Goal: Task Accomplishment & Management: Use online tool/utility

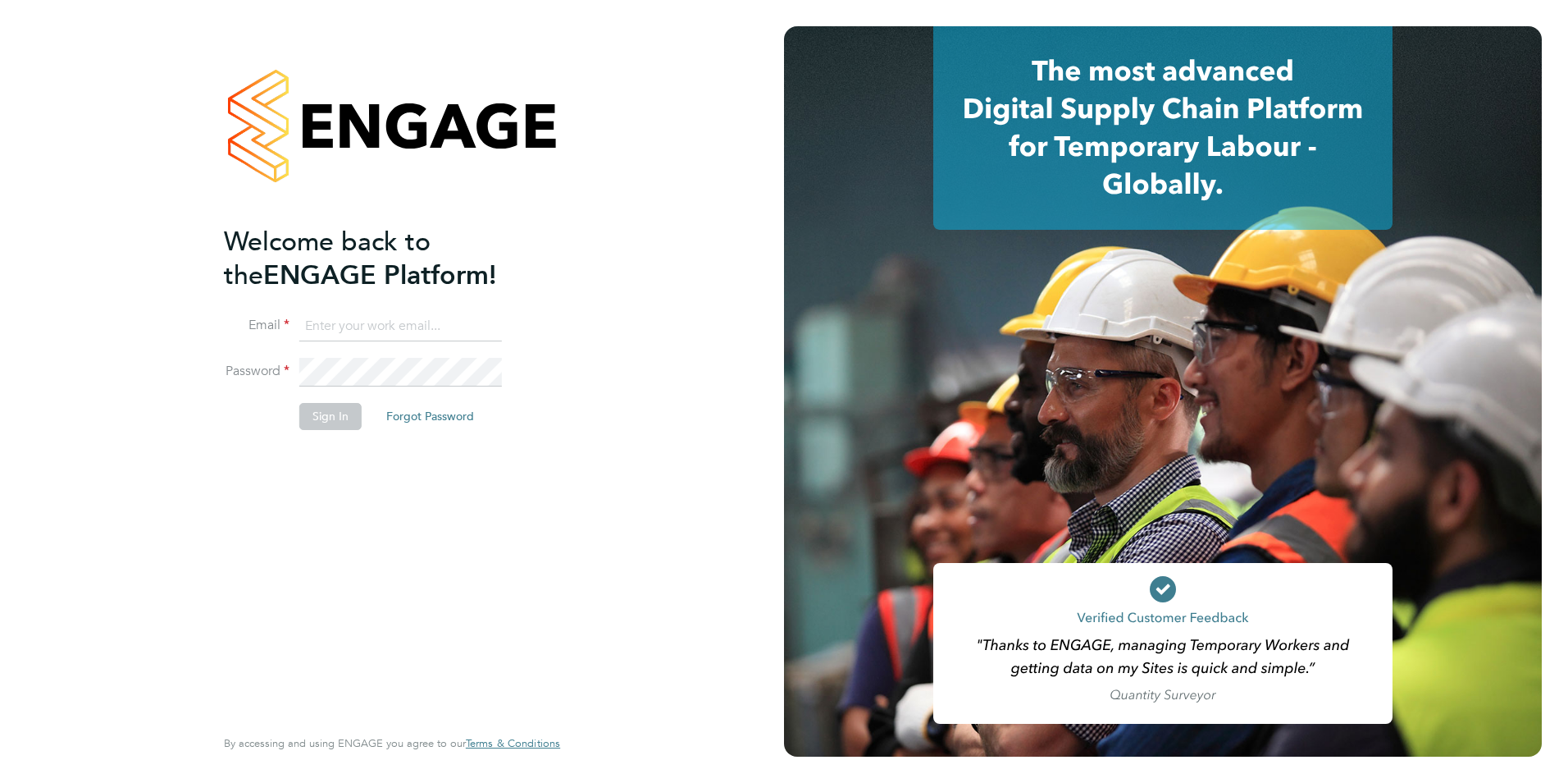
type input "rachel@tradelinerecruitment.co.uk"
click at [338, 419] on button "Sign In" at bounding box center [331, 416] width 62 height 26
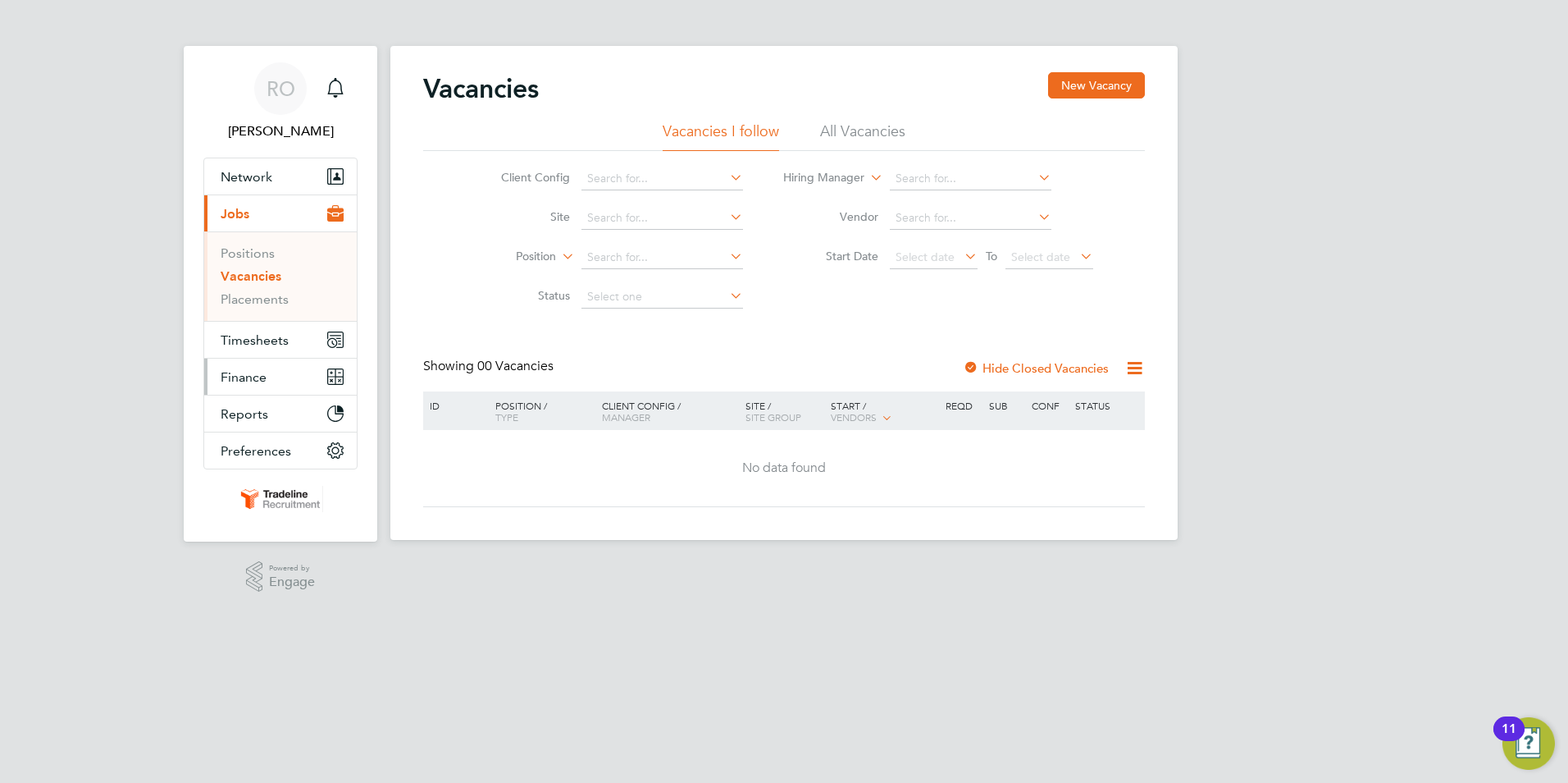
click at [265, 374] on span "Finance" at bounding box center [244, 377] width 46 height 16
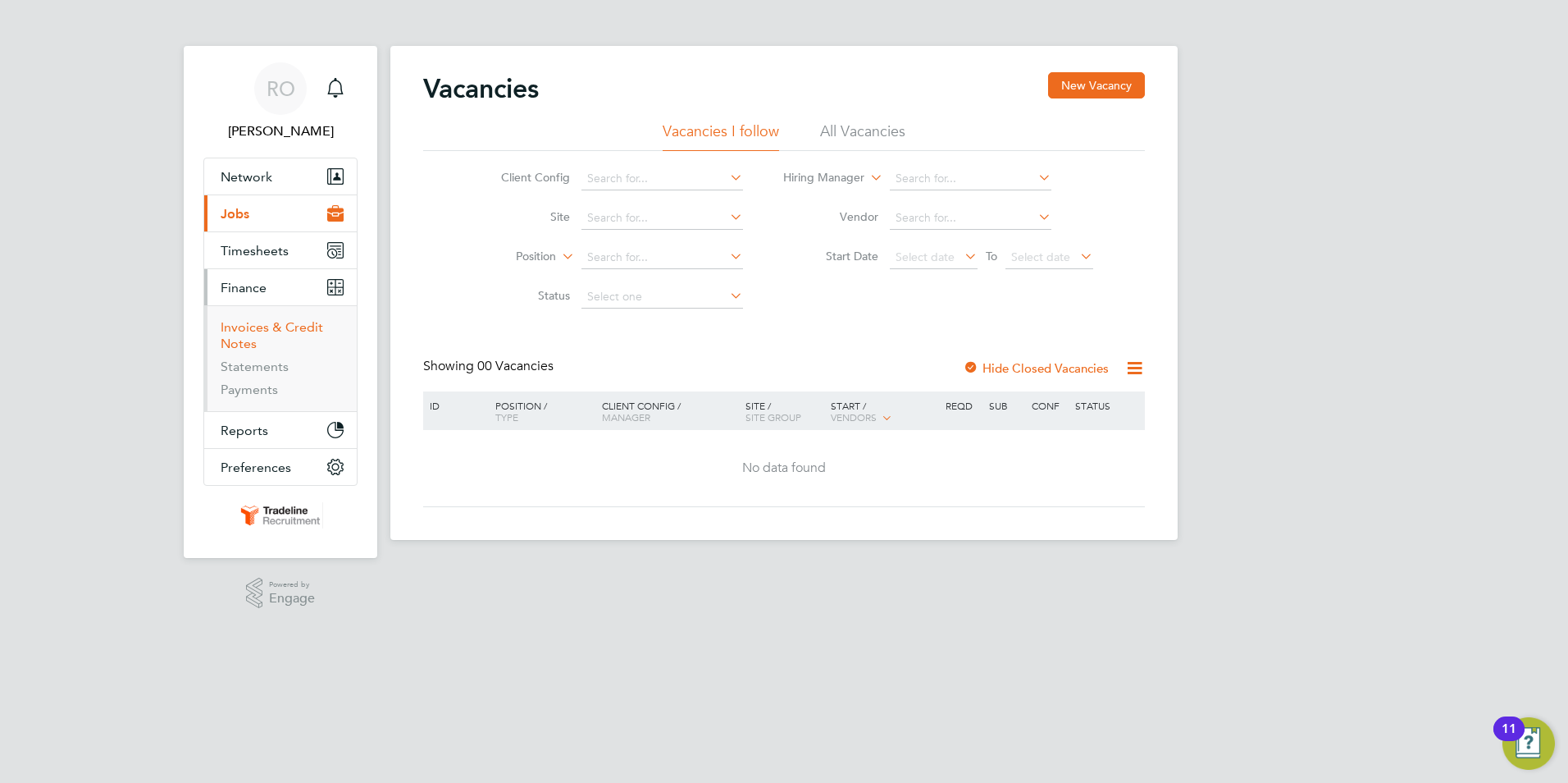
click at [284, 329] on link "Invoices & Credit Notes" at bounding box center [272, 335] width 103 height 32
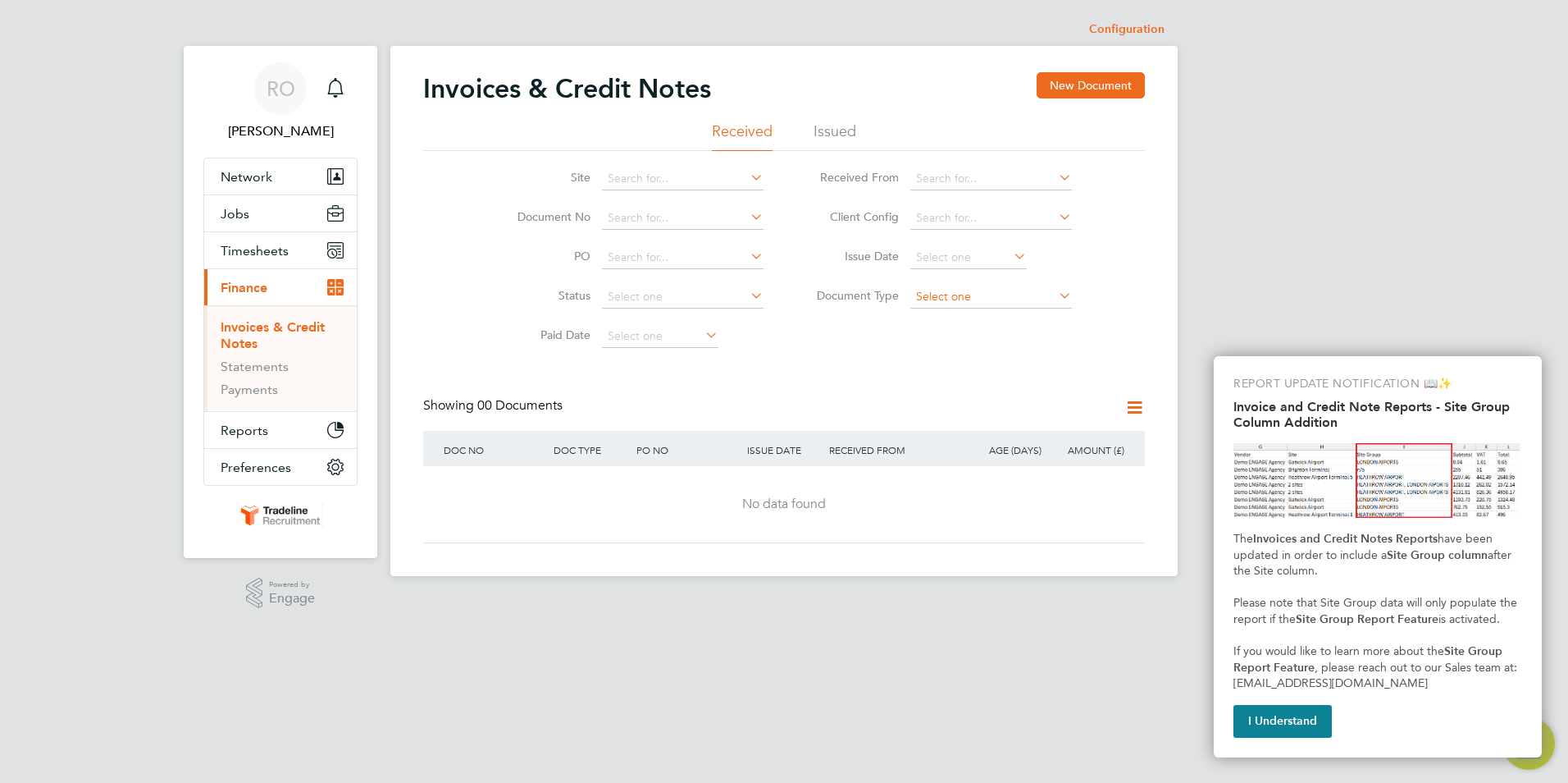
click at [945, 303] on input at bounding box center [991, 297] width 162 height 23
click at [960, 344] on li "Credit notes" at bounding box center [990, 340] width 163 height 21
type input "Credit notes"
click at [964, 252] on input at bounding box center [968, 257] width 117 height 23
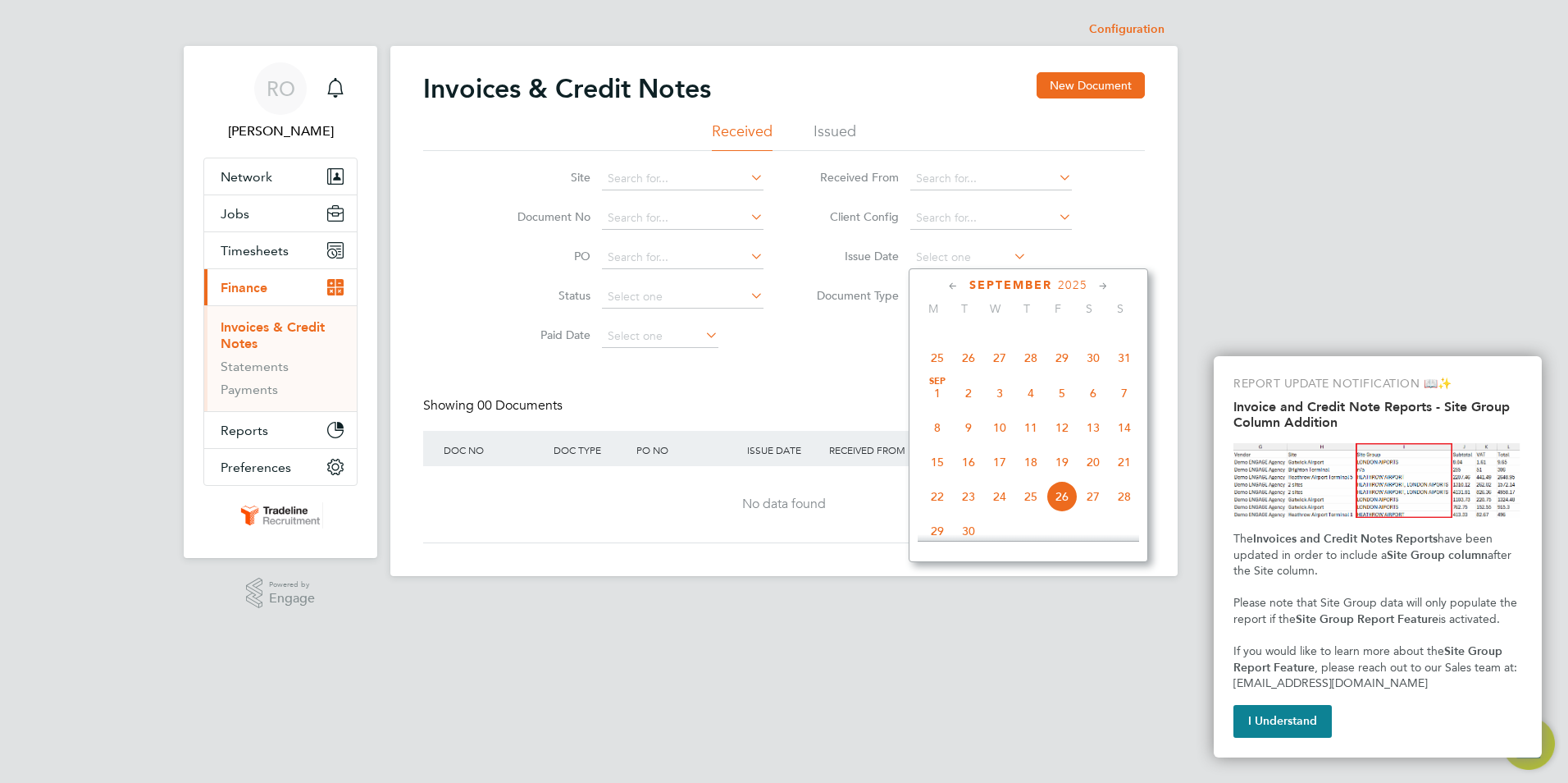
scroll to position [522, 0]
click at [1004, 387] on span "3" at bounding box center [999, 378] width 31 height 31
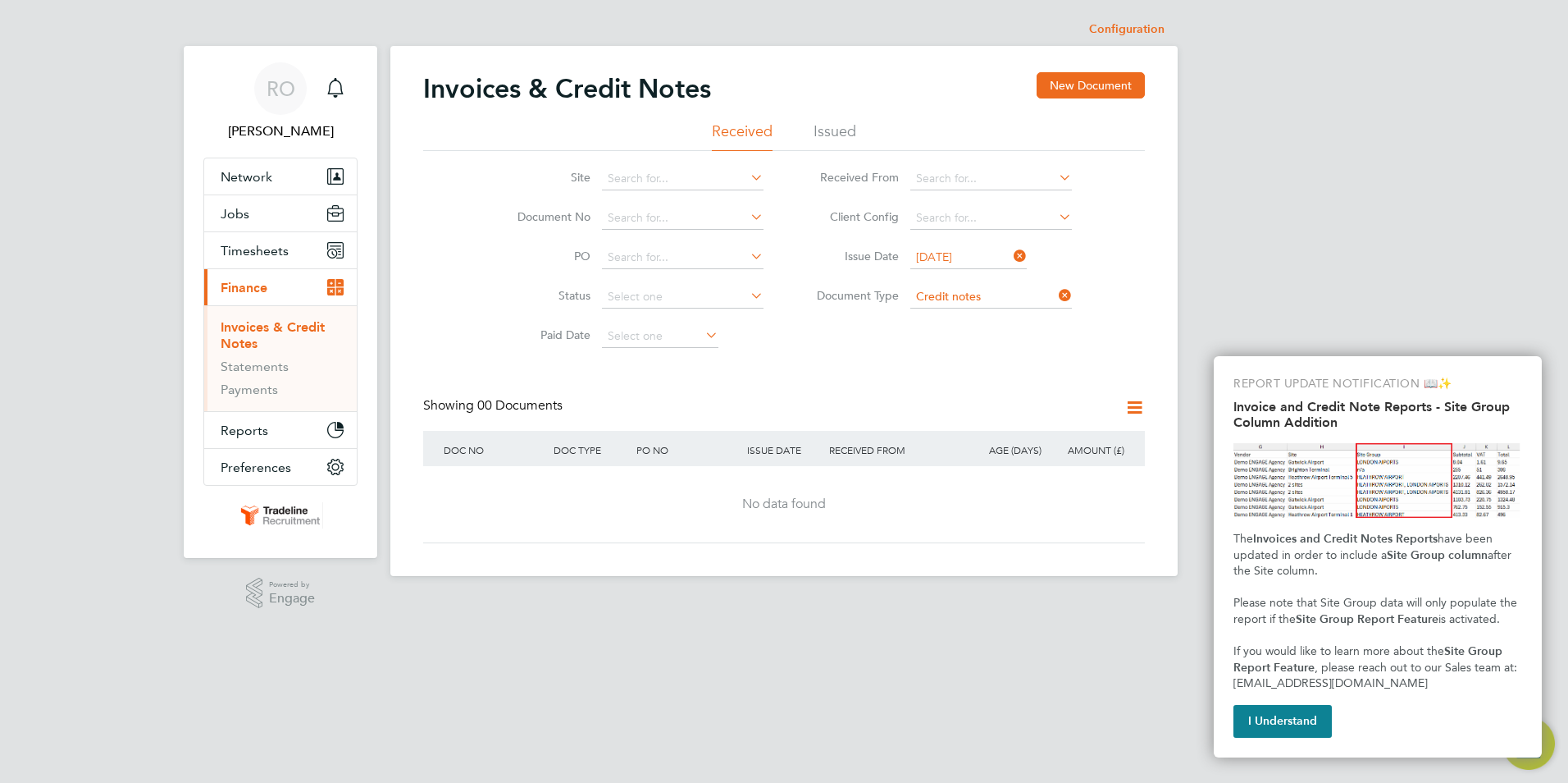
click at [975, 256] on input "[DATE]" at bounding box center [968, 257] width 117 height 23
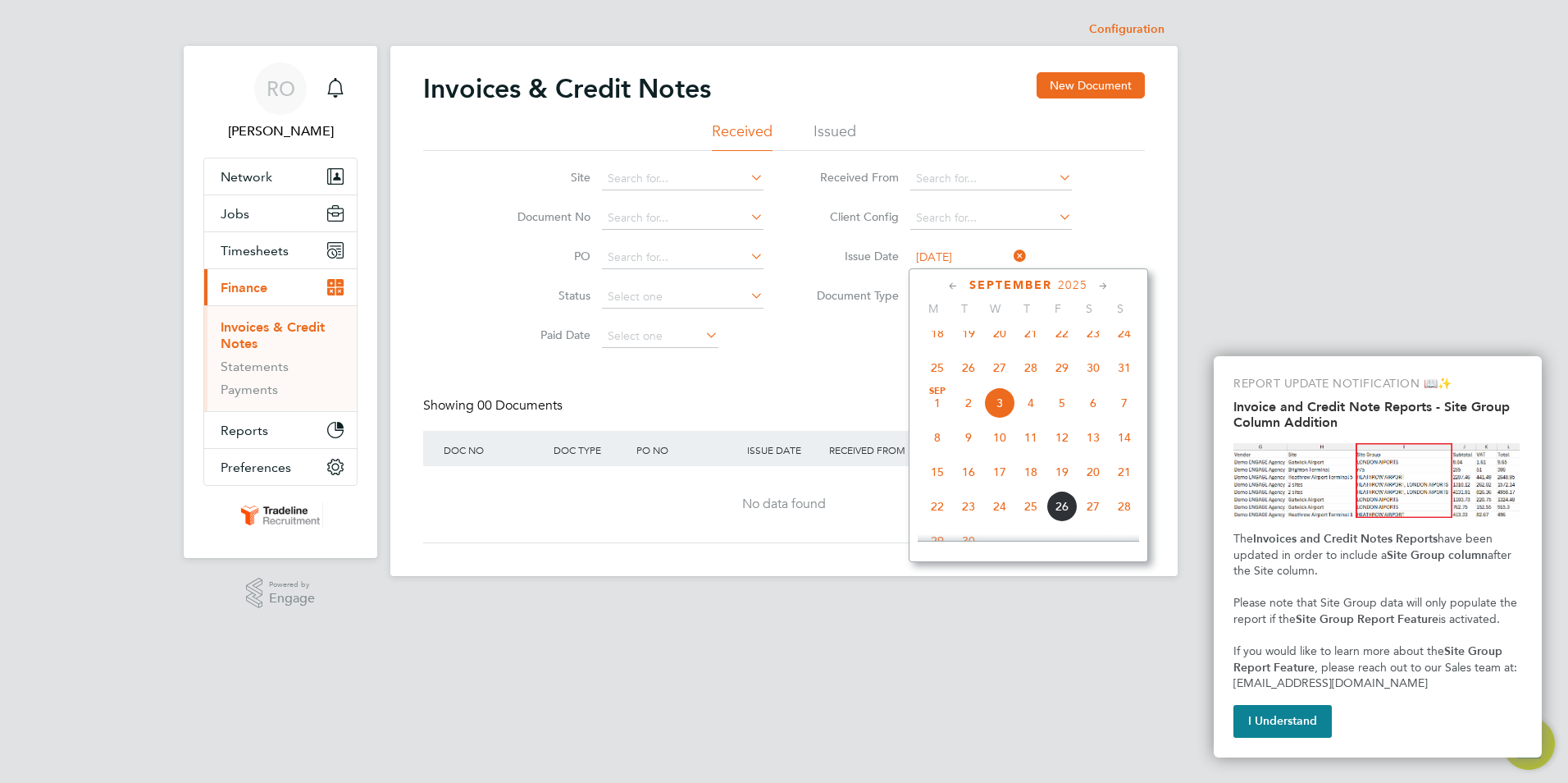
click at [971, 412] on span "2" at bounding box center [968, 402] width 31 height 31
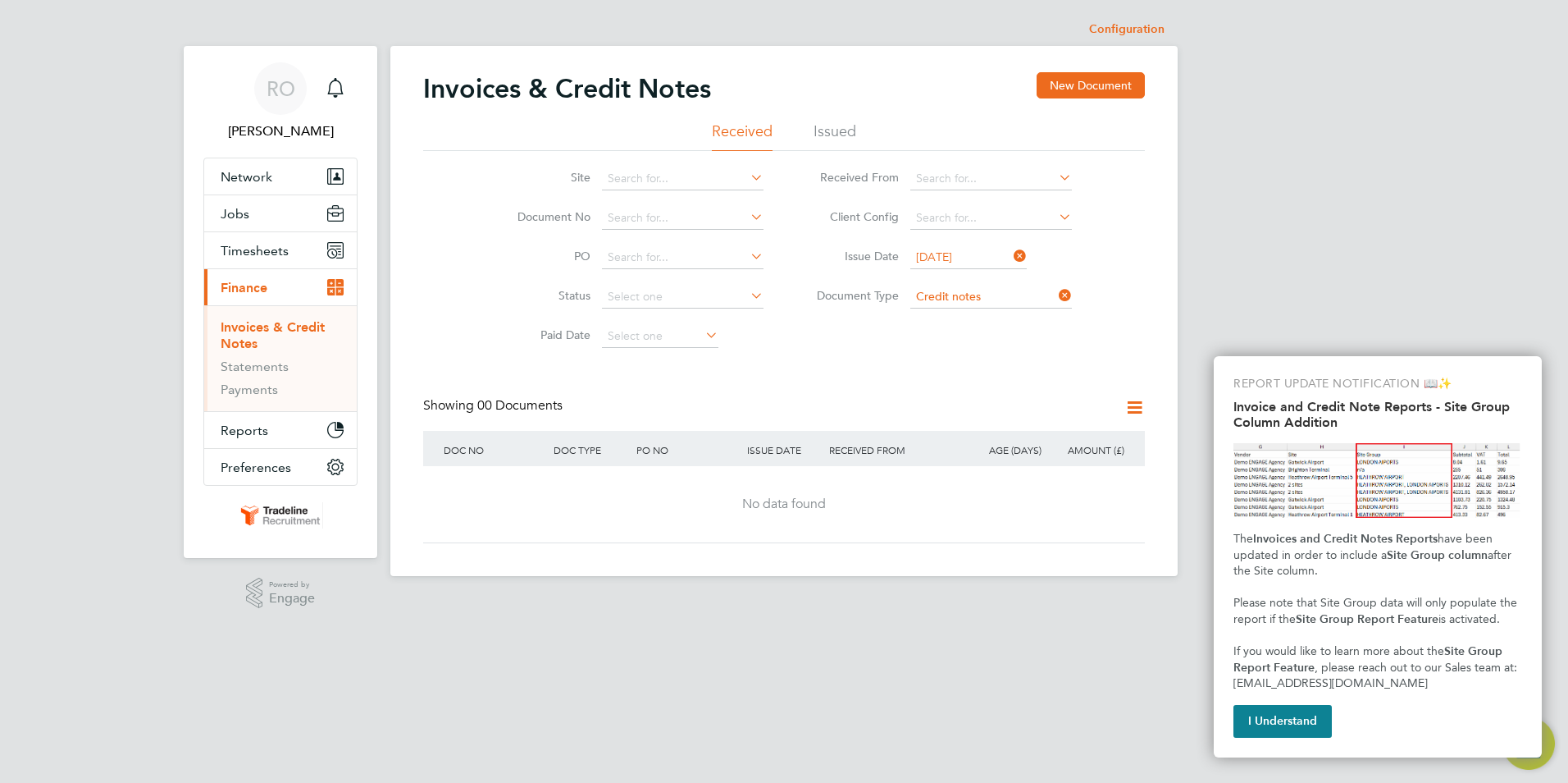
click at [948, 257] on input "[DATE]" at bounding box center [968, 257] width 117 height 23
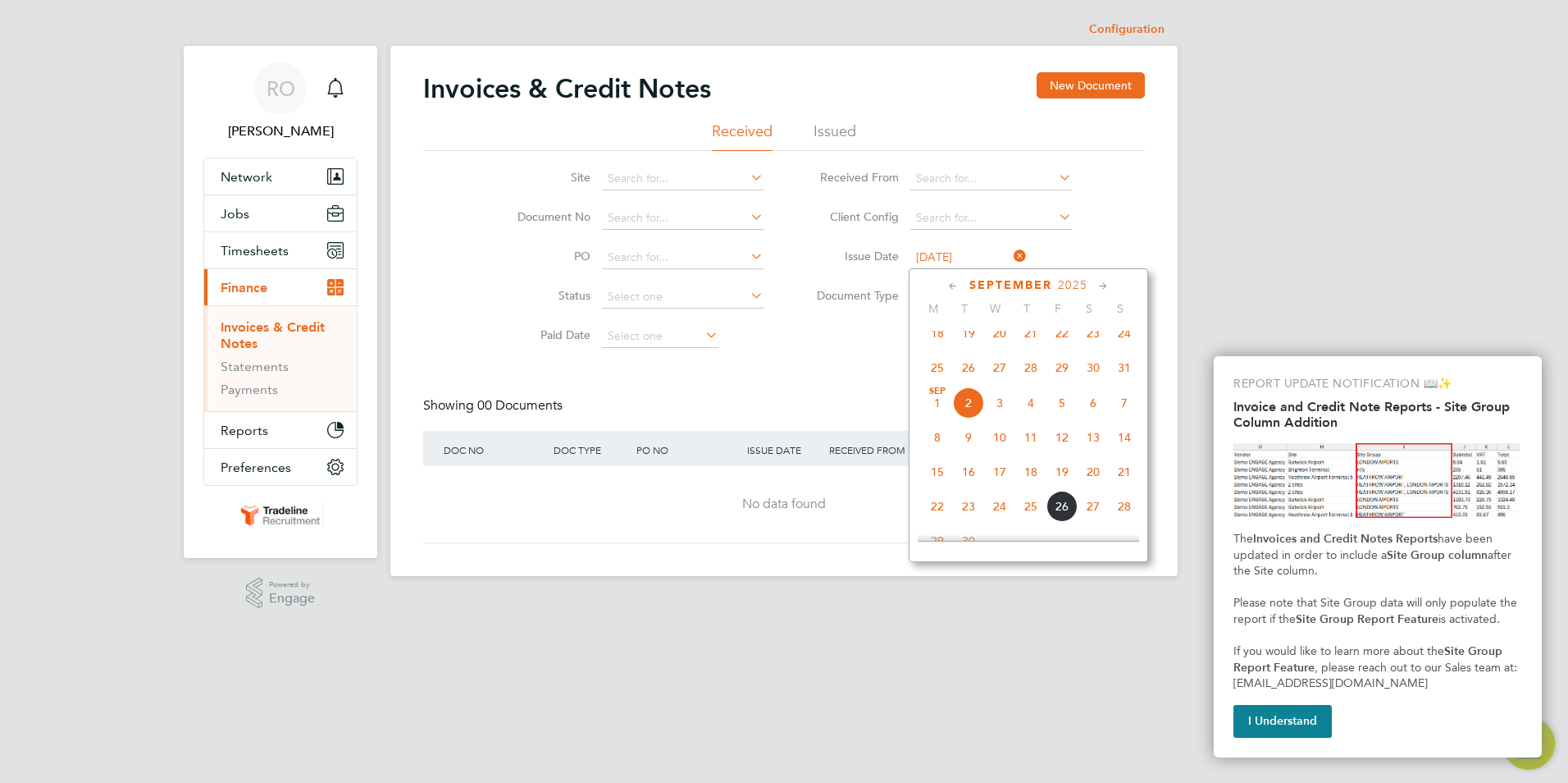
click at [934, 415] on span "[DATE]" at bounding box center [936, 402] width 31 height 31
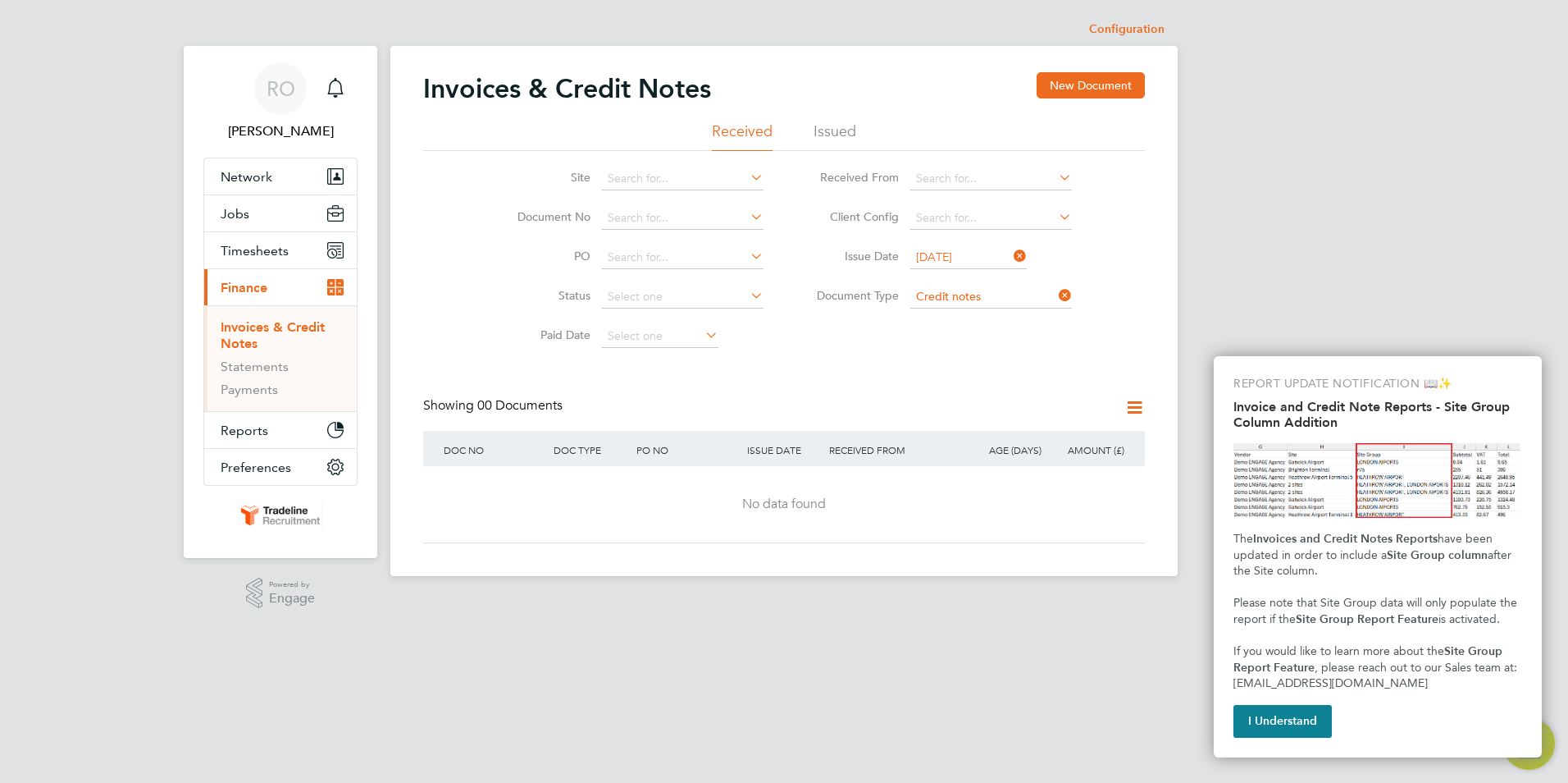
click at [944, 255] on input "[DATE]" at bounding box center [968, 257] width 117 height 23
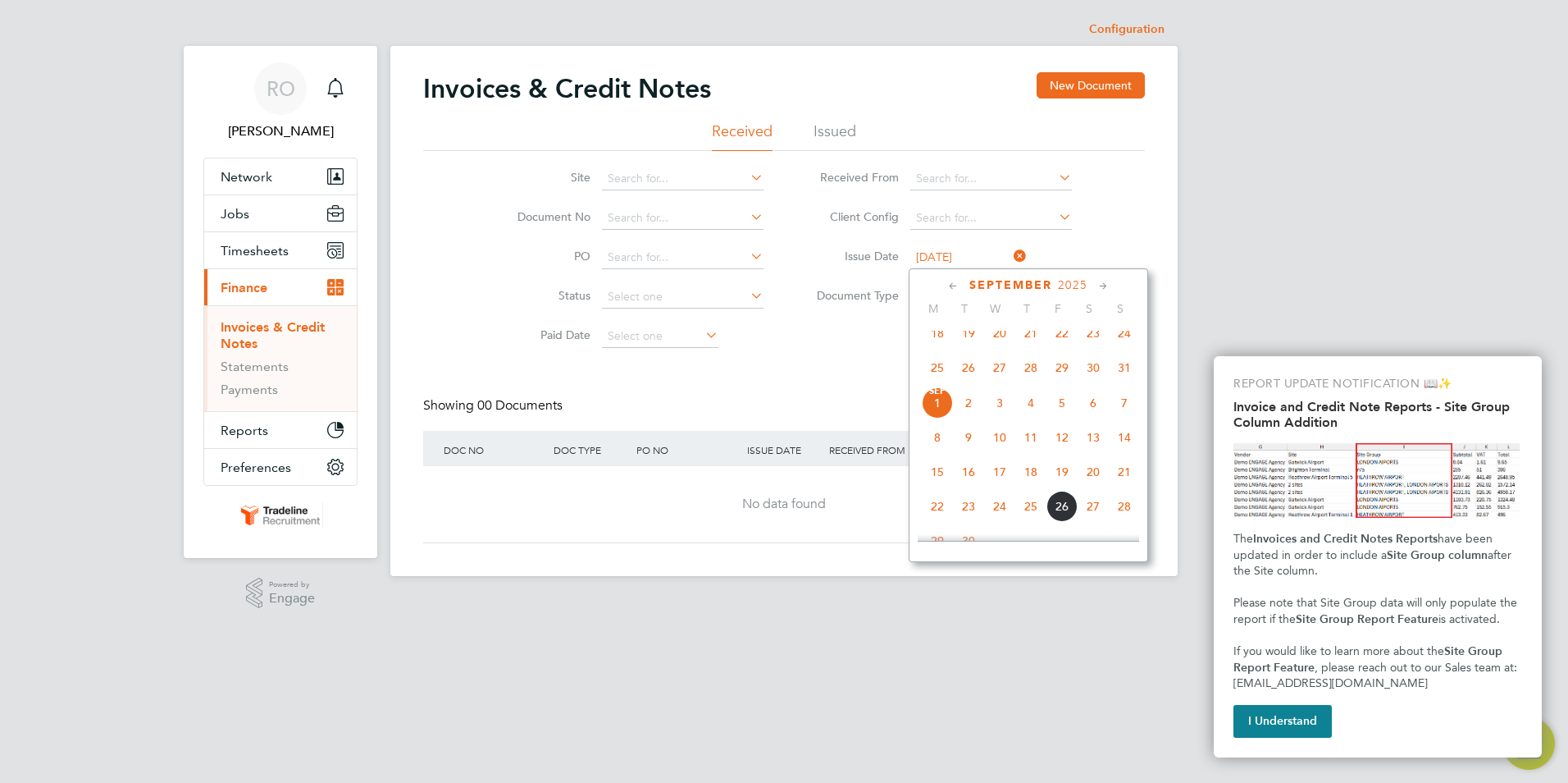
click at [1029, 415] on span "4" at bounding box center [1030, 402] width 31 height 31
click at [965, 258] on input "[DATE]" at bounding box center [968, 257] width 117 height 23
click at [1059, 412] on span "5" at bounding box center [1061, 402] width 31 height 31
type input "[DATE]"
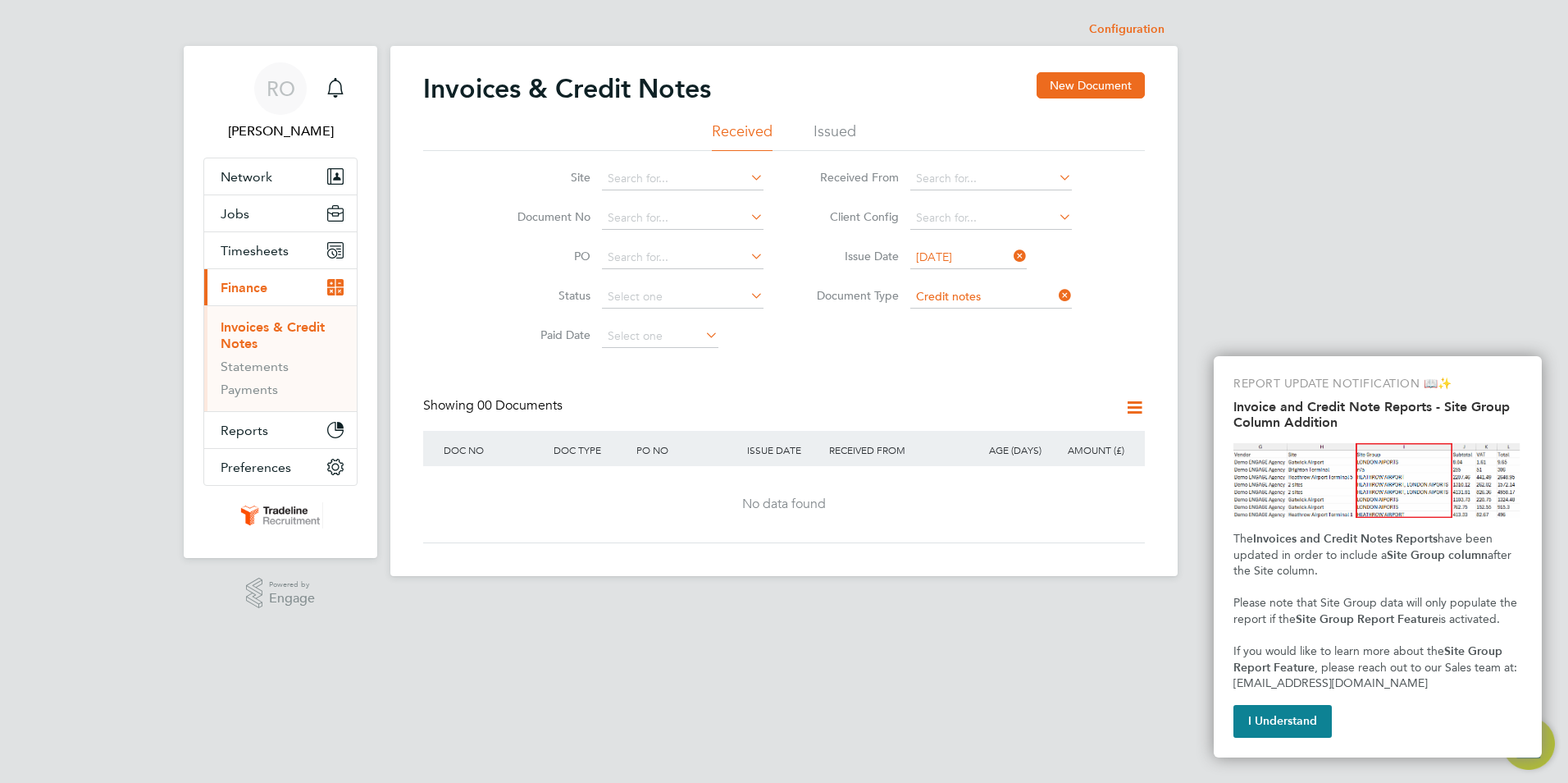
click at [1010, 256] on icon at bounding box center [1010, 256] width 0 height 23
click at [951, 362] on div "Invoices & Credit Notes New Document Received Issued Site Document No PO Status…" at bounding box center [784, 307] width 722 height 471
click at [748, 257] on icon at bounding box center [748, 256] width 0 height 23
click at [799, 358] on div "Invoices & Credit Notes New Document Received Issued Site Document No PO Status…" at bounding box center [784, 307] width 722 height 471
click at [639, 217] on input at bounding box center [683, 218] width 162 height 23
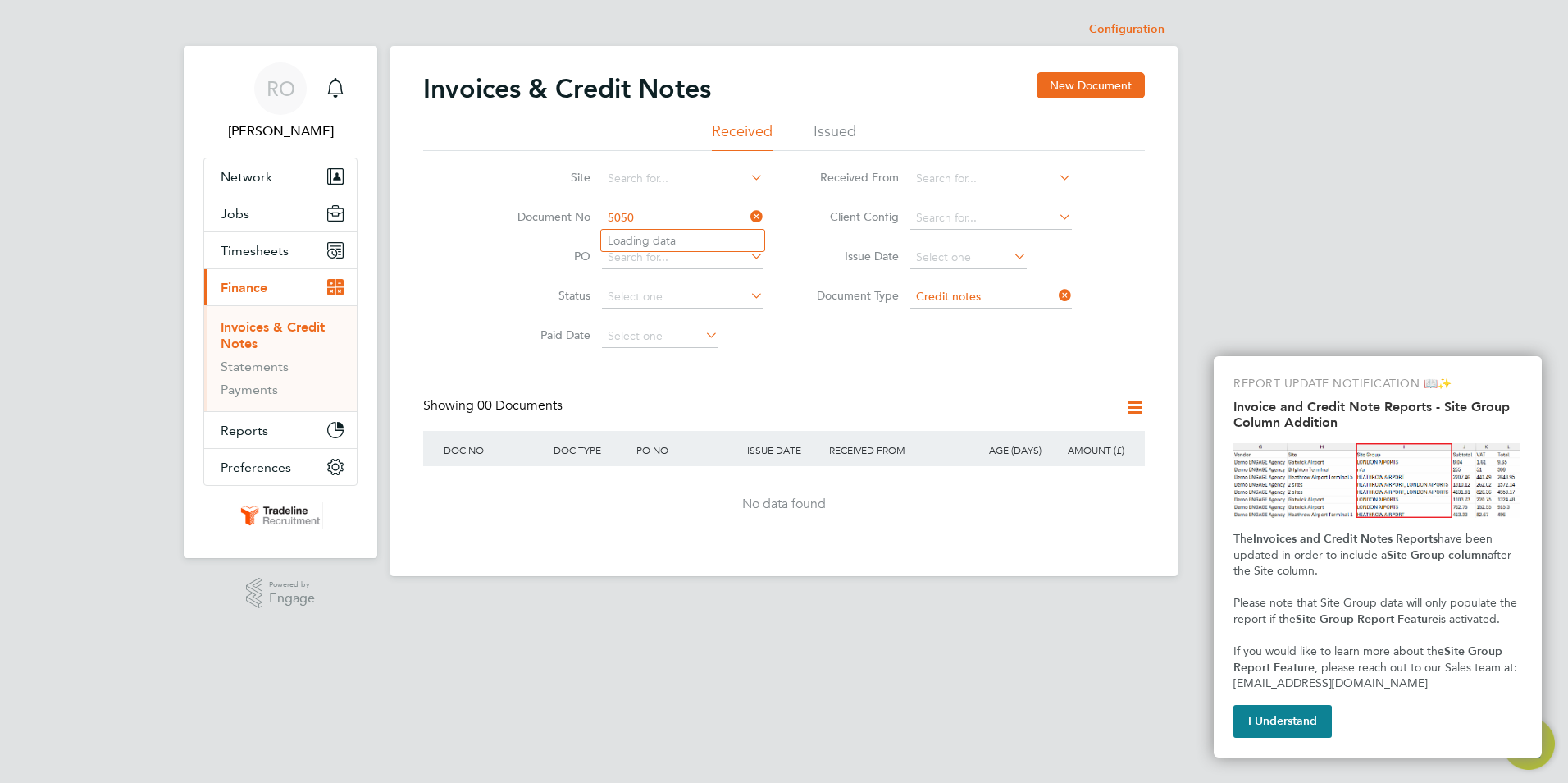
type input "5050"
click at [1010, 247] on icon at bounding box center [1010, 256] width 0 height 23
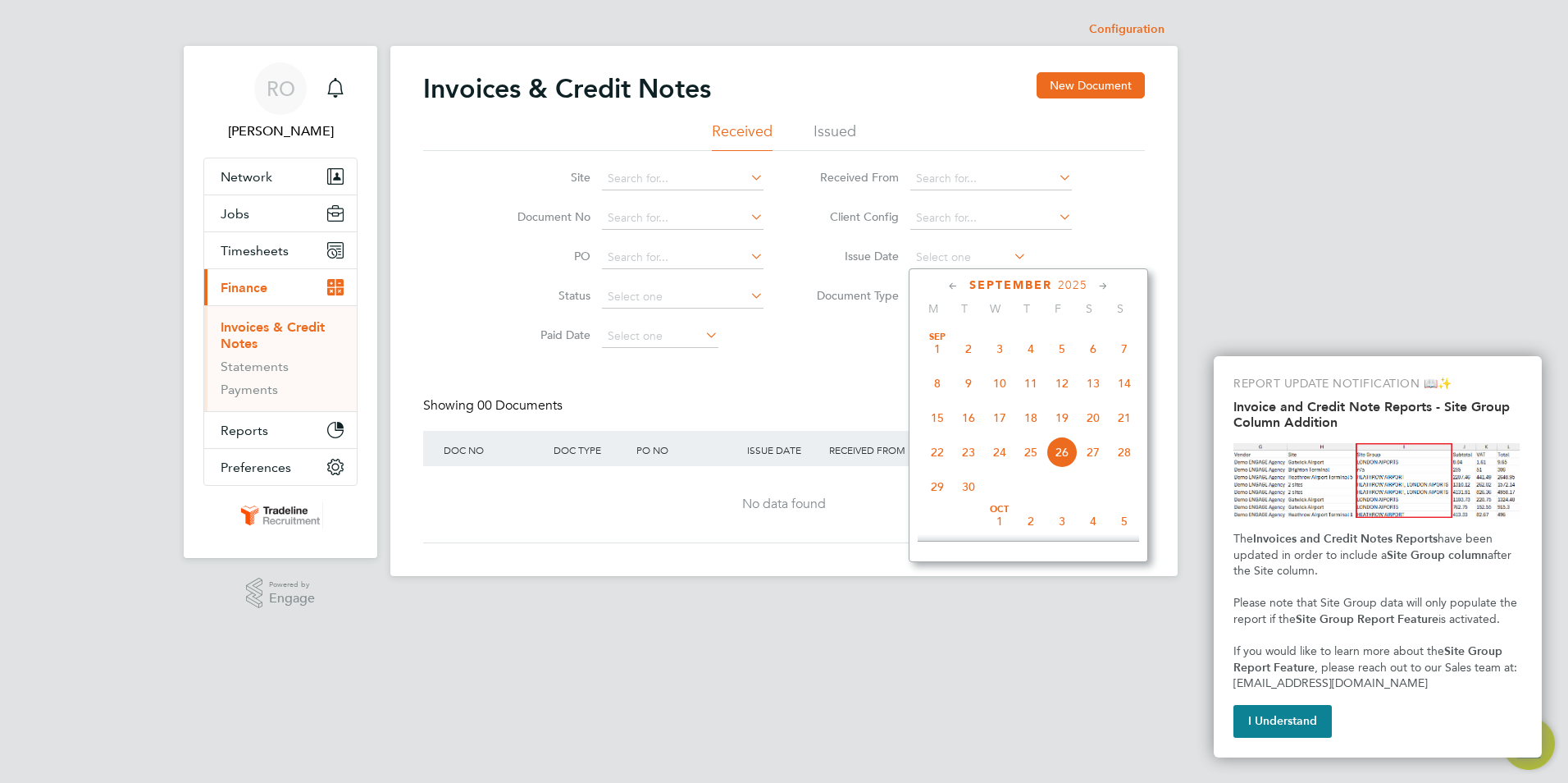
scroll to position [522, 0]
click at [939, 386] on span "[DATE]" at bounding box center [936, 378] width 31 height 31
type input "[DATE]"
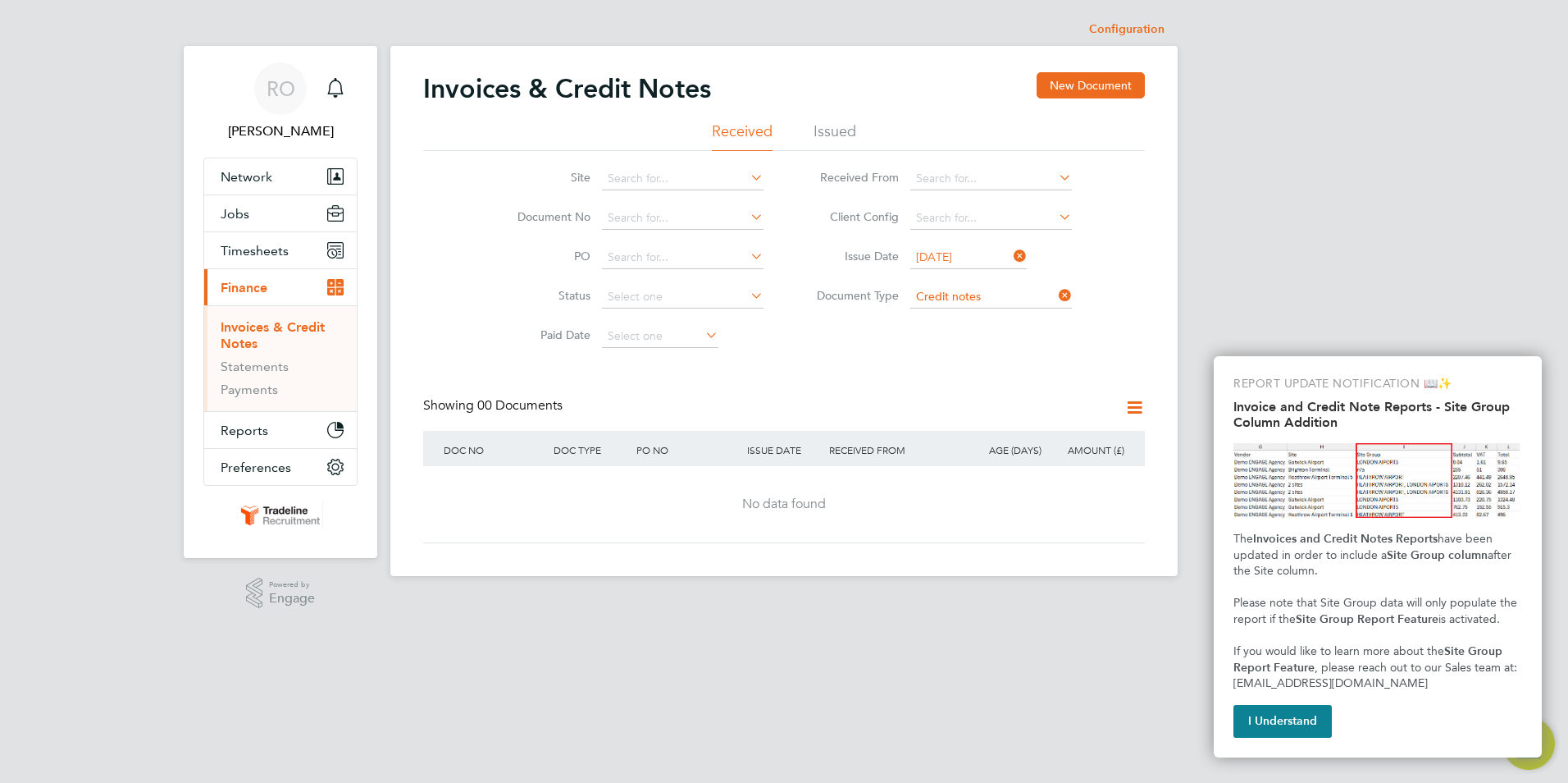
click at [1010, 255] on icon at bounding box center [1010, 256] width 0 height 23
click at [940, 259] on input at bounding box center [968, 257] width 117 height 23
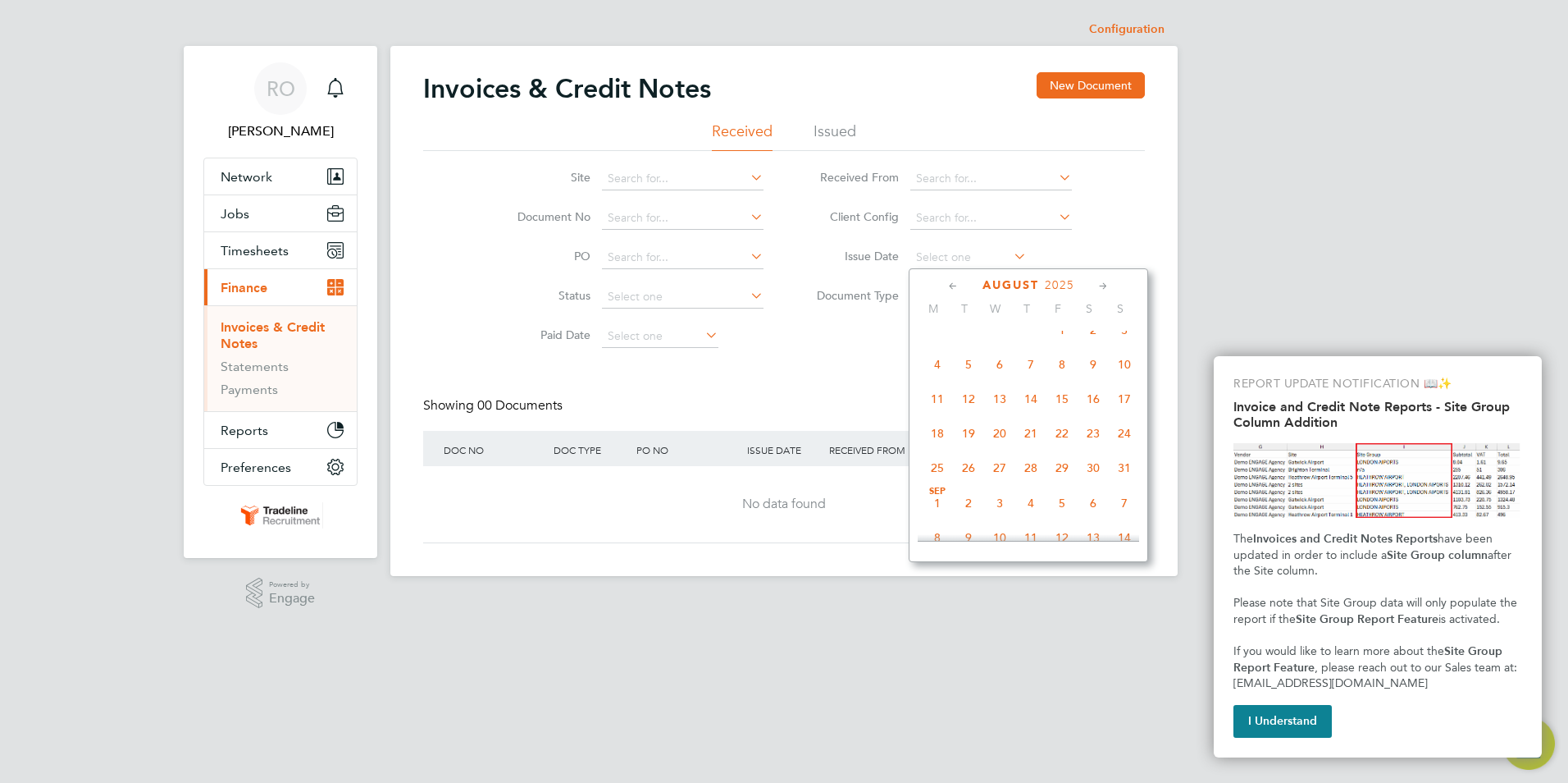
scroll to position [358, 0]
click at [1062, 374] on span "[DATE]" at bounding box center [1061, 369] width 31 height 31
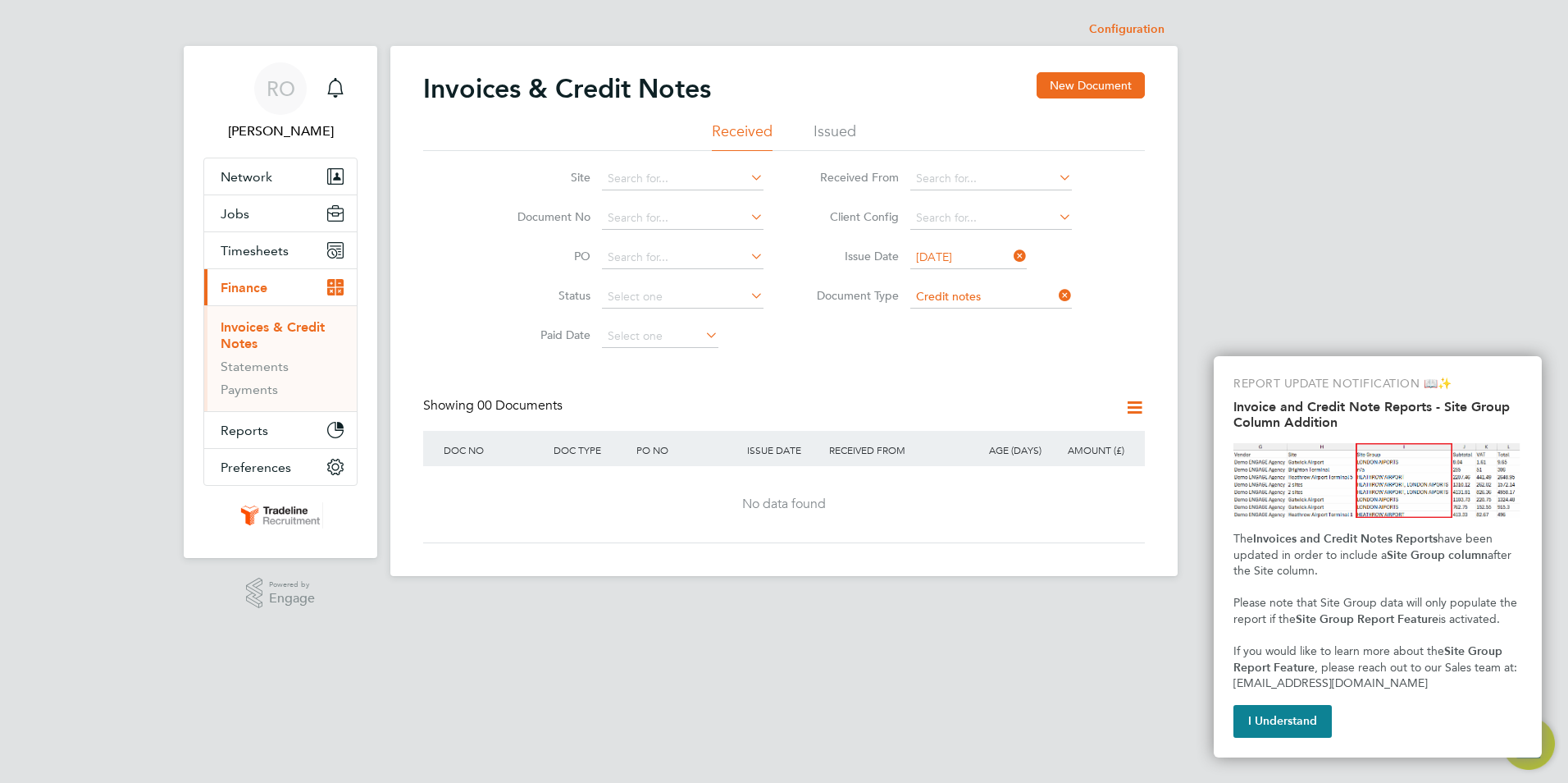
click at [978, 259] on input "[DATE]" at bounding box center [968, 257] width 117 height 23
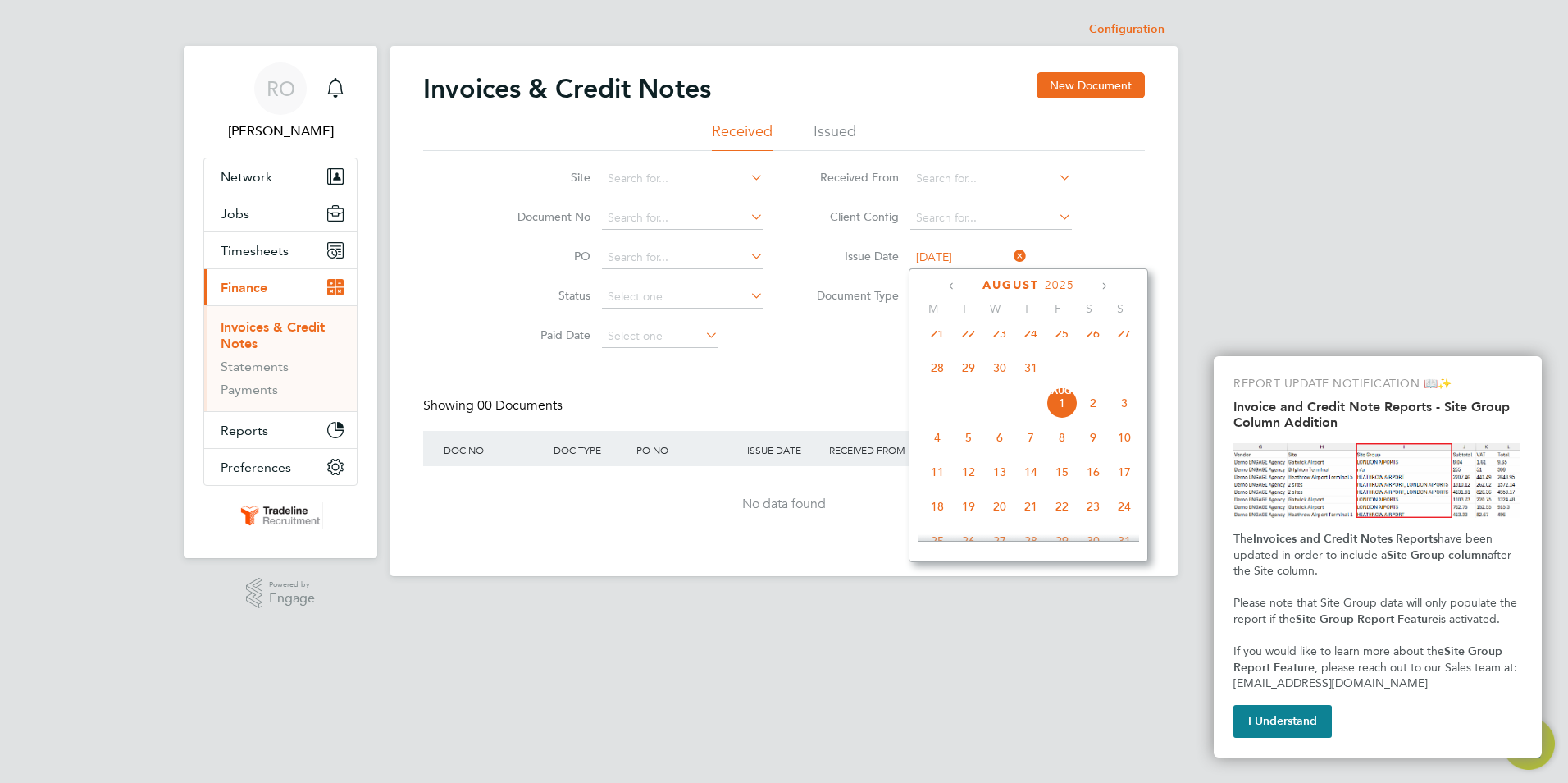
click at [1089, 414] on span "2" at bounding box center [1092, 402] width 31 height 31
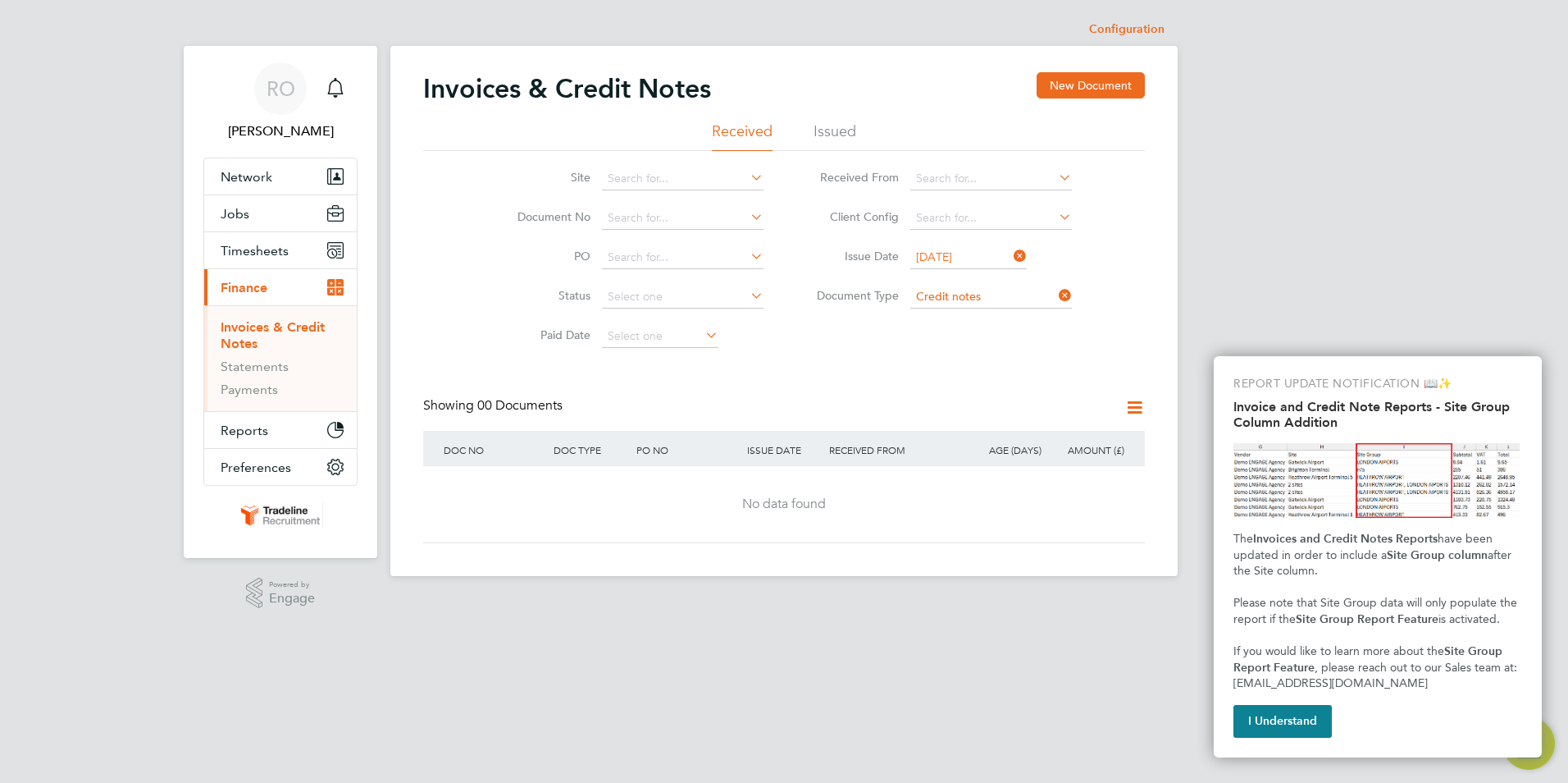
click at [944, 261] on input "[DATE]" at bounding box center [968, 257] width 117 height 23
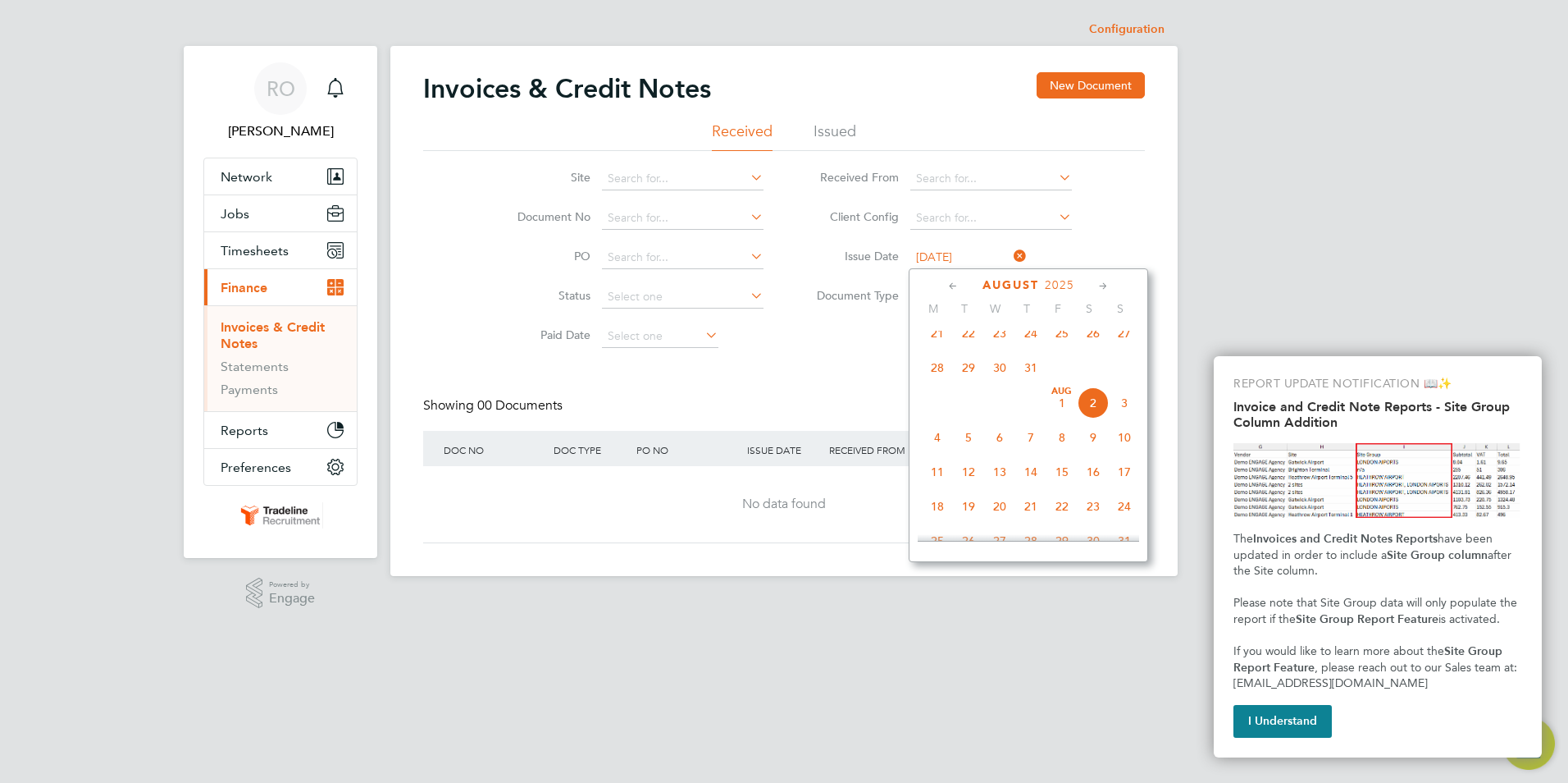
click at [940, 450] on span "4" at bounding box center [936, 437] width 31 height 31
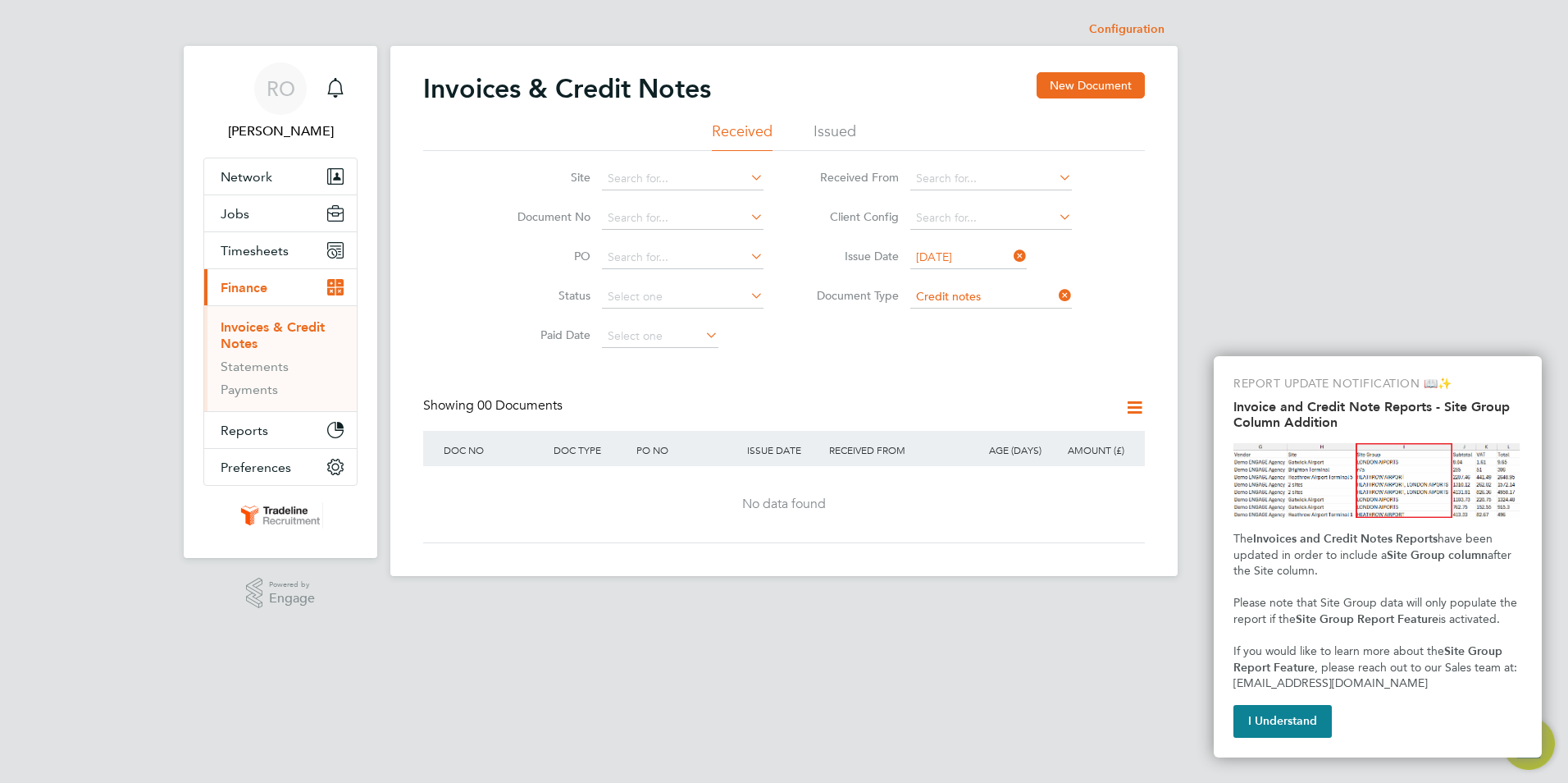
click at [935, 258] on input "[DATE]" at bounding box center [968, 257] width 117 height 23
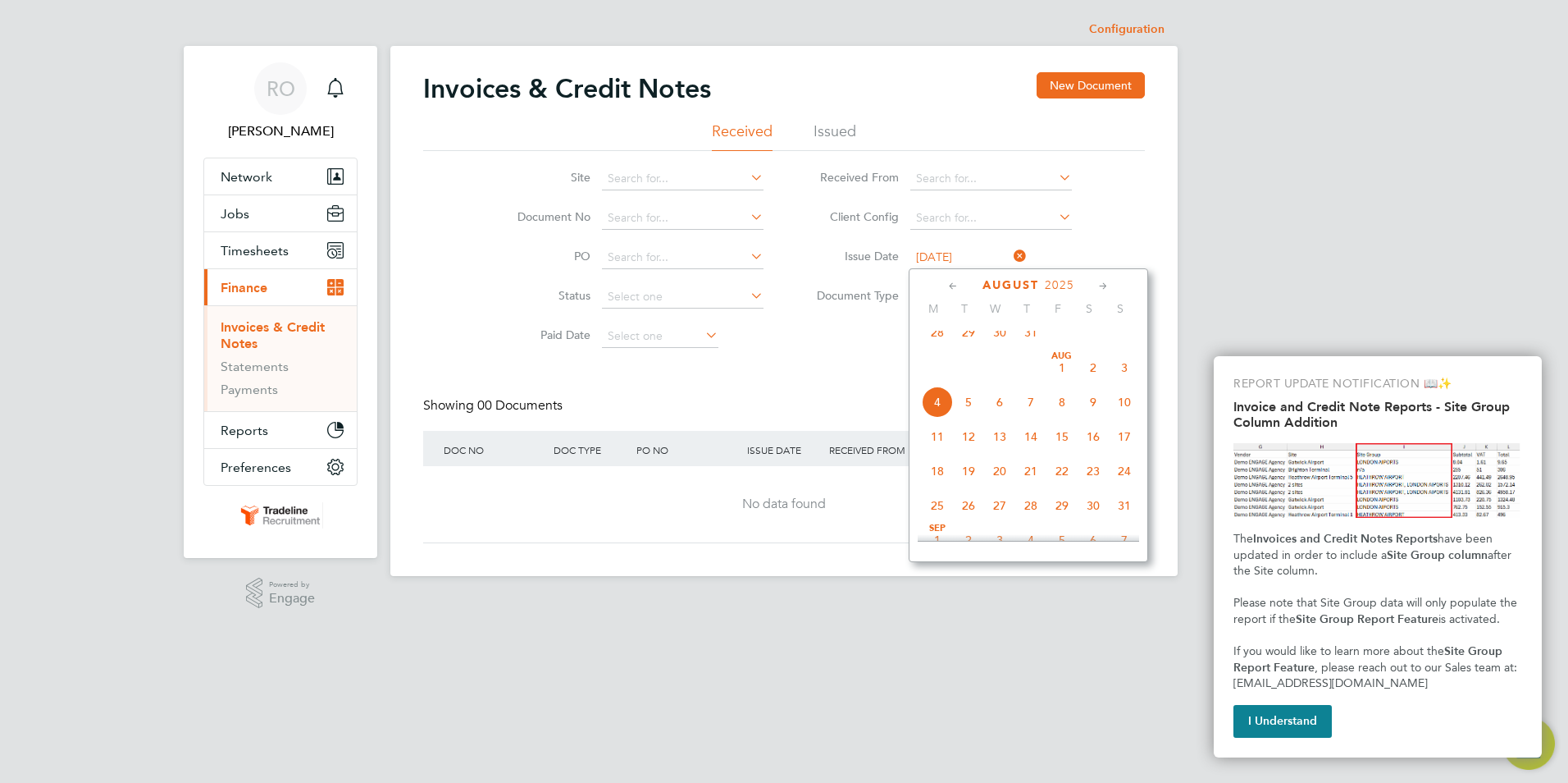
click at [968, 413] on span "5" at bounding box center [968, 402] width 31 height 31
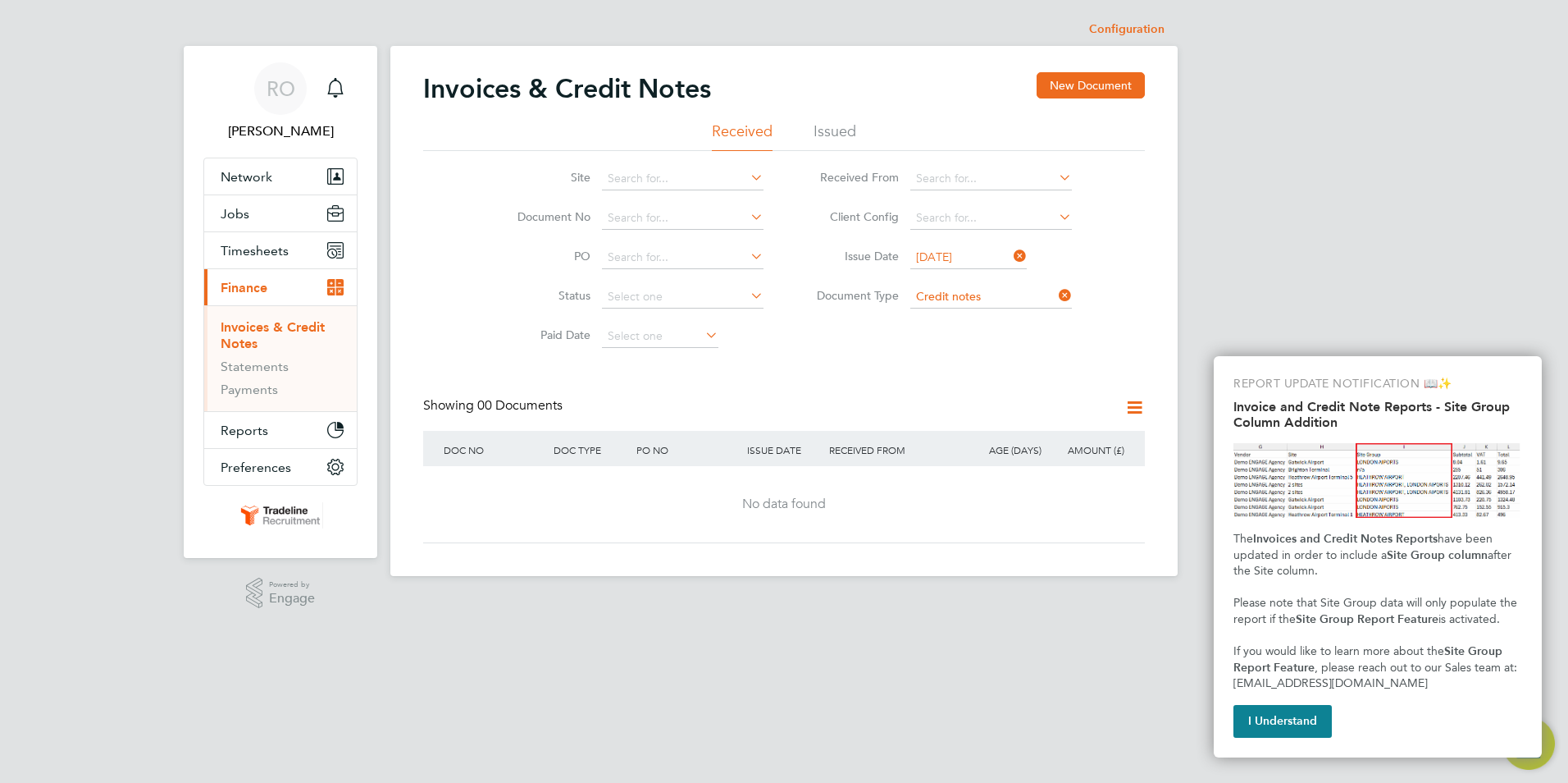
click at [966, 257] on input "[DATE]" at bounding box center [968, 257] width 117 height 23
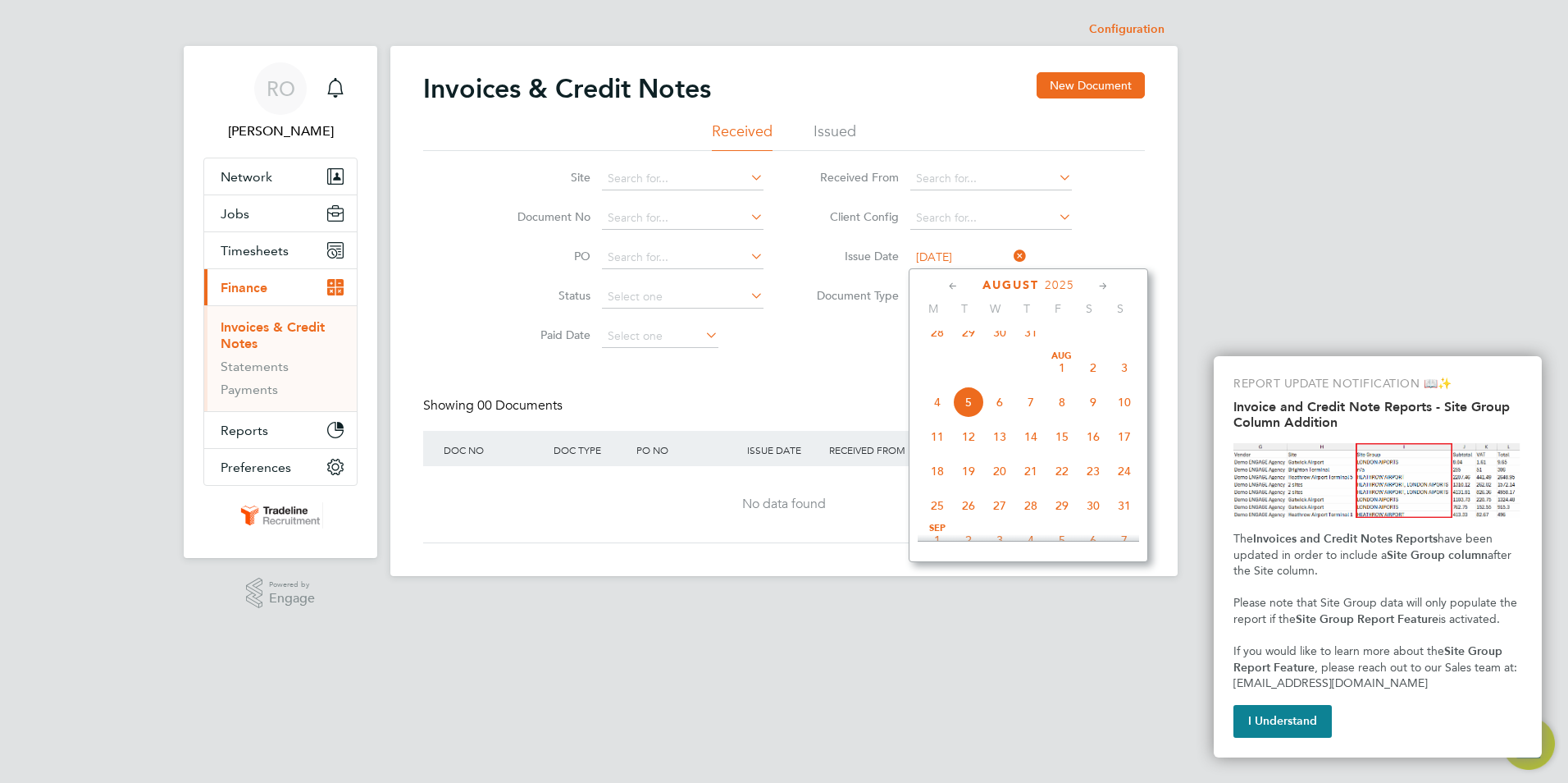
click at [1002, 416] on span "6" at bounding box center [999, 402] width 31 height 31
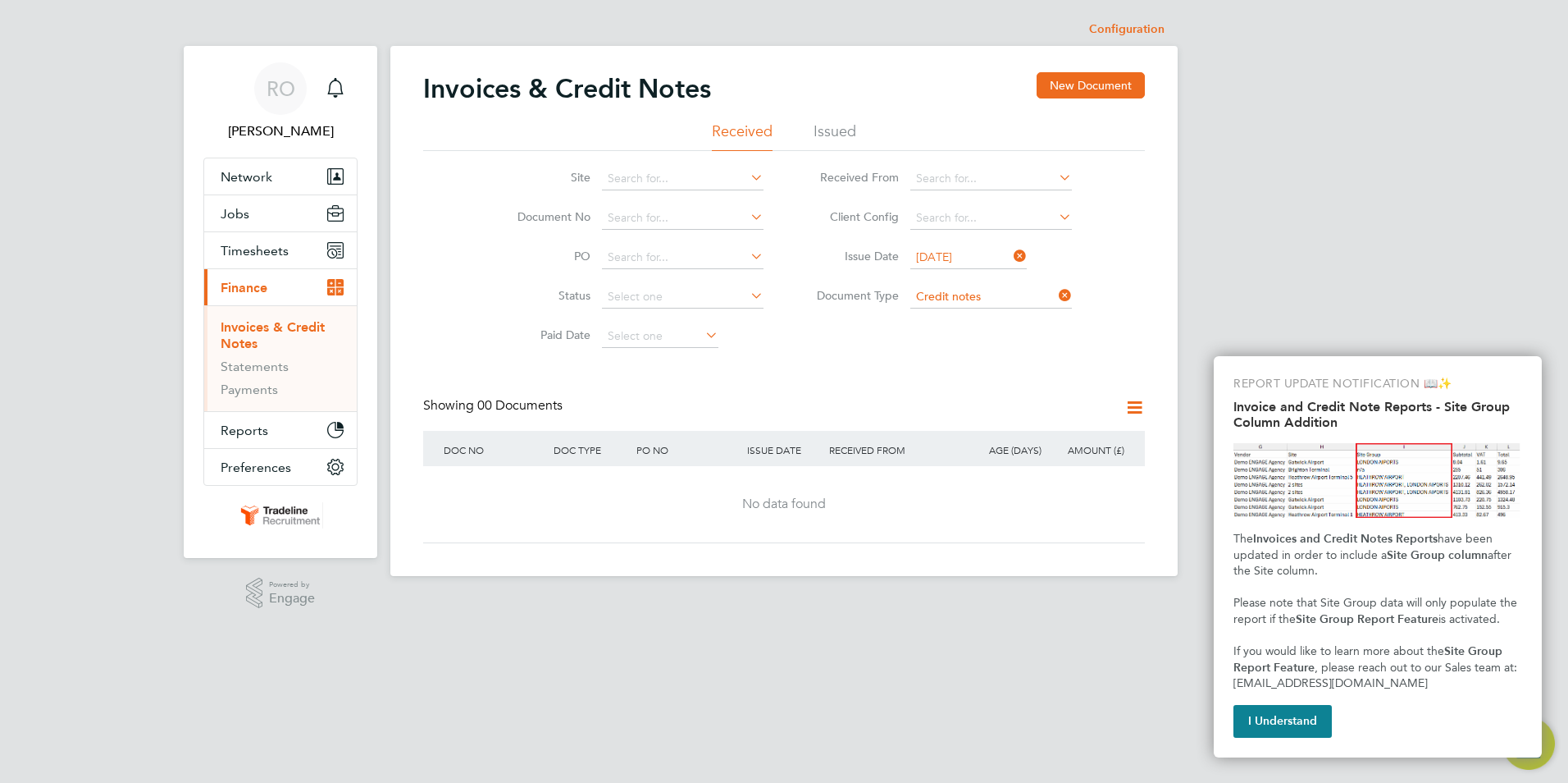
click at [953, 249] on input "[DATE]" at bounding box center [968, 257] width 117 height 23
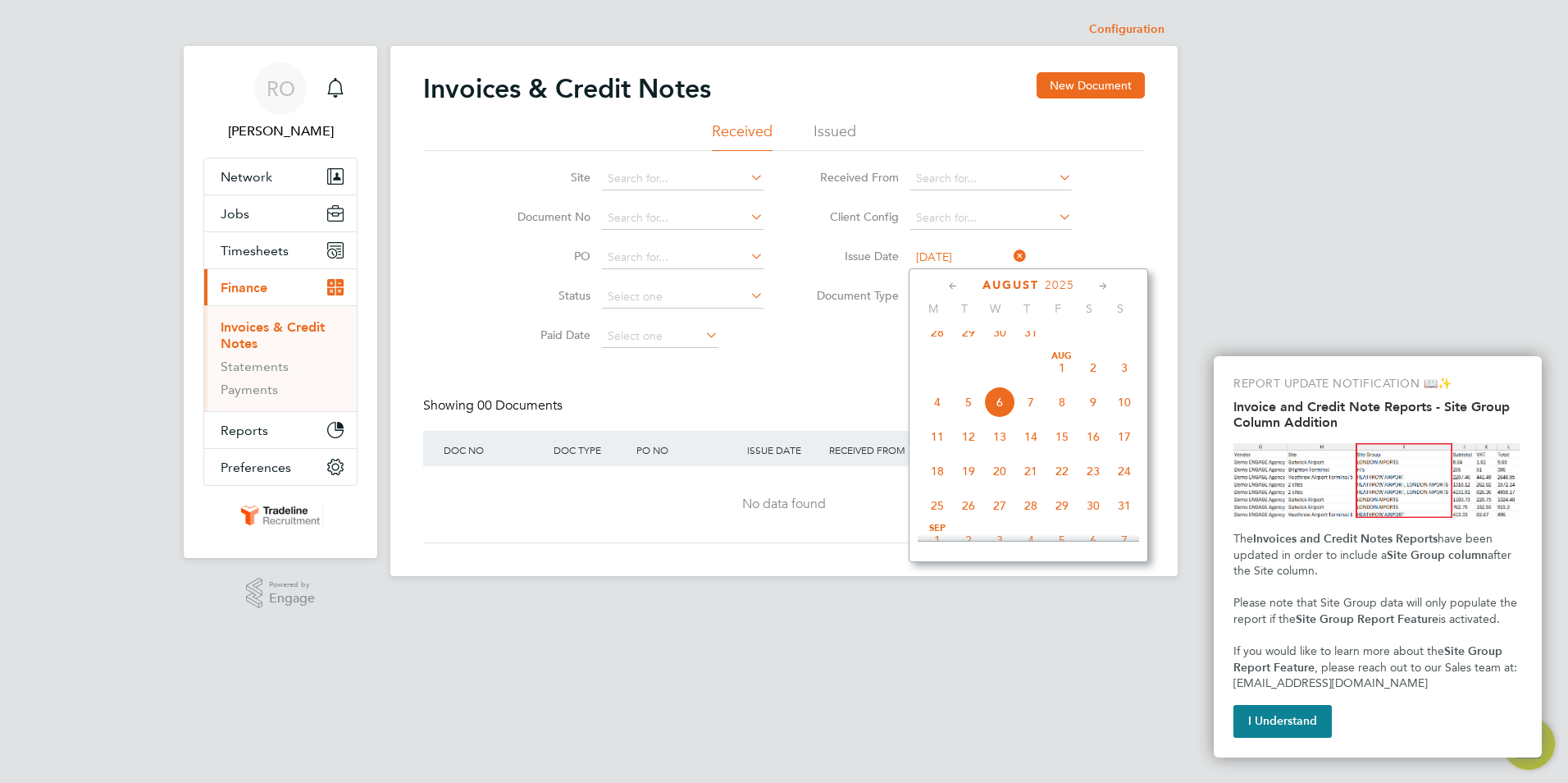
click at [1030, 418] on span "7" at bounding box center [1030, 402] width 31 height 31
type input "[DATE]"
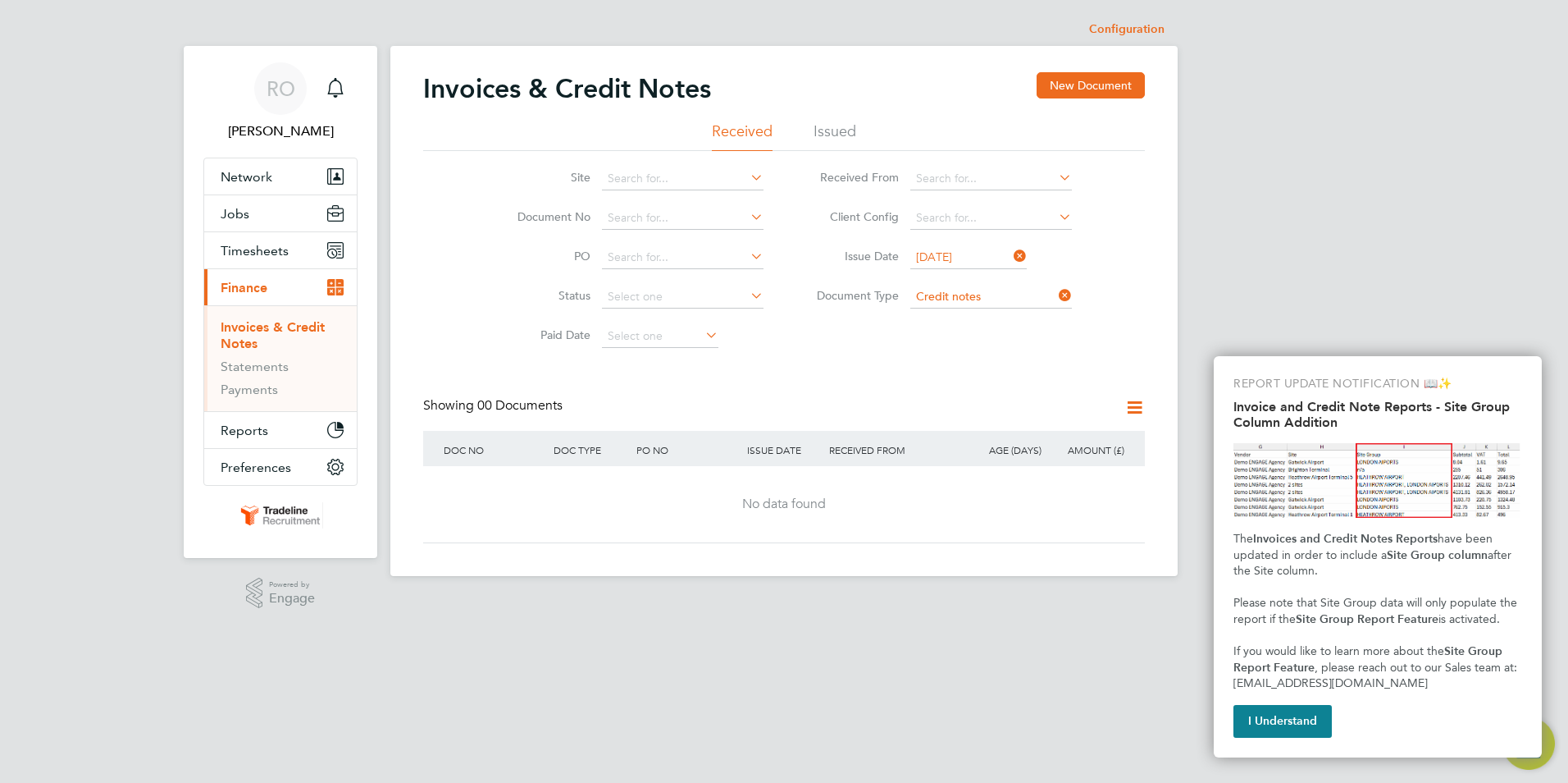
click at [953, 504] on div "No data found" at bounding box center [784, 504] width 689 height 17
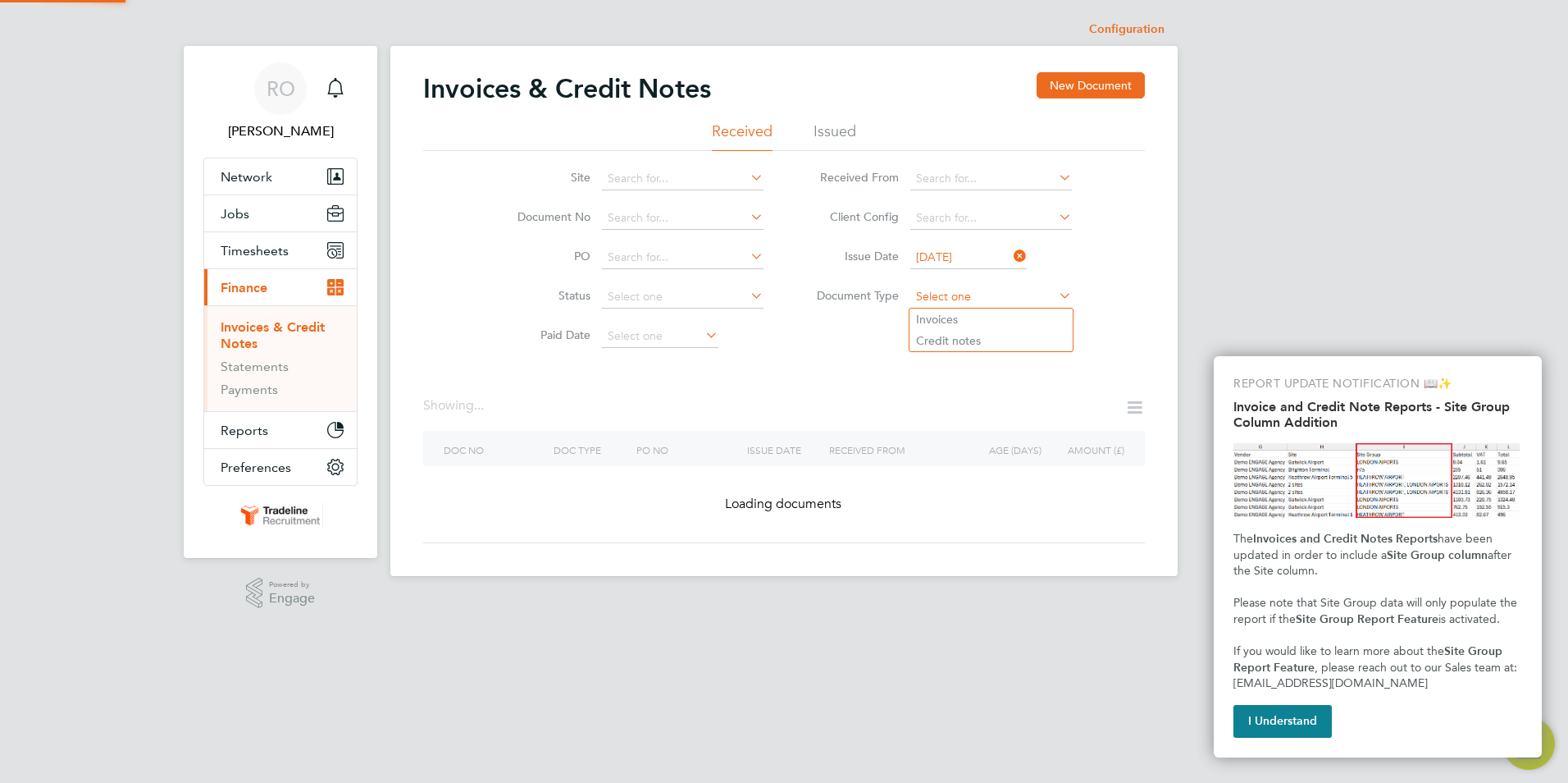
click at [934, 295] on input at bounding box center [991, 297] width 162 height 23
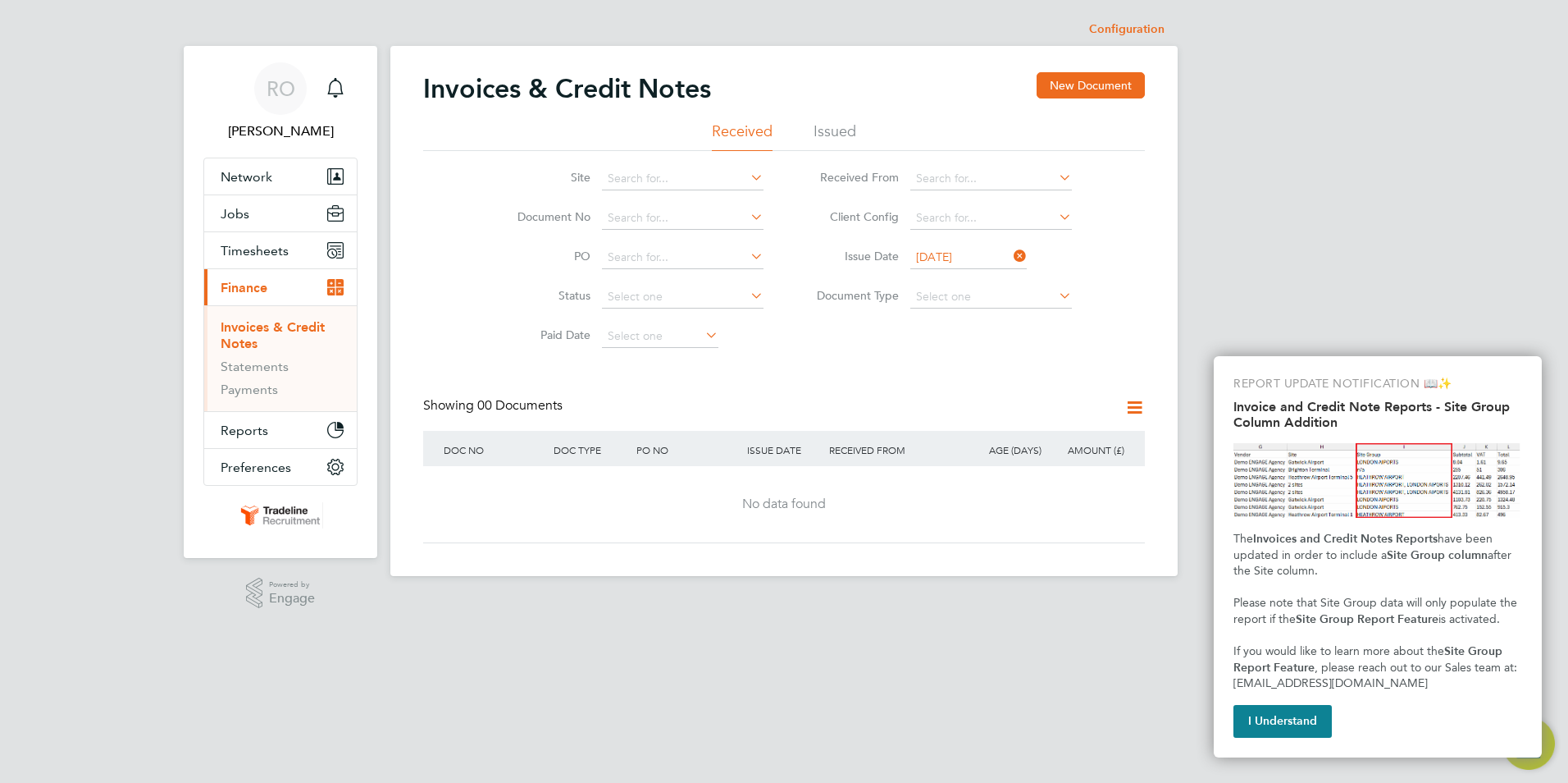
click at [934, 340] on li "Credit notes" at bounding box center [990, 340] width 163 height 21
type input "Credit notes"
click at [931, 355] on div "Site Document No PO Status Paid Date Issued To Received From Client Config Issu…" at bounding box center [784, 253] width 722 height 205
click at [1139, 414] on icon at bounding box center [1134, 407] width 21 height 21
click at [1025, 382] on div "Invoices & Credit Notes New Document Received Issued Site Document No PO Status…" at bounding box center [784, 307] width 722 height 471
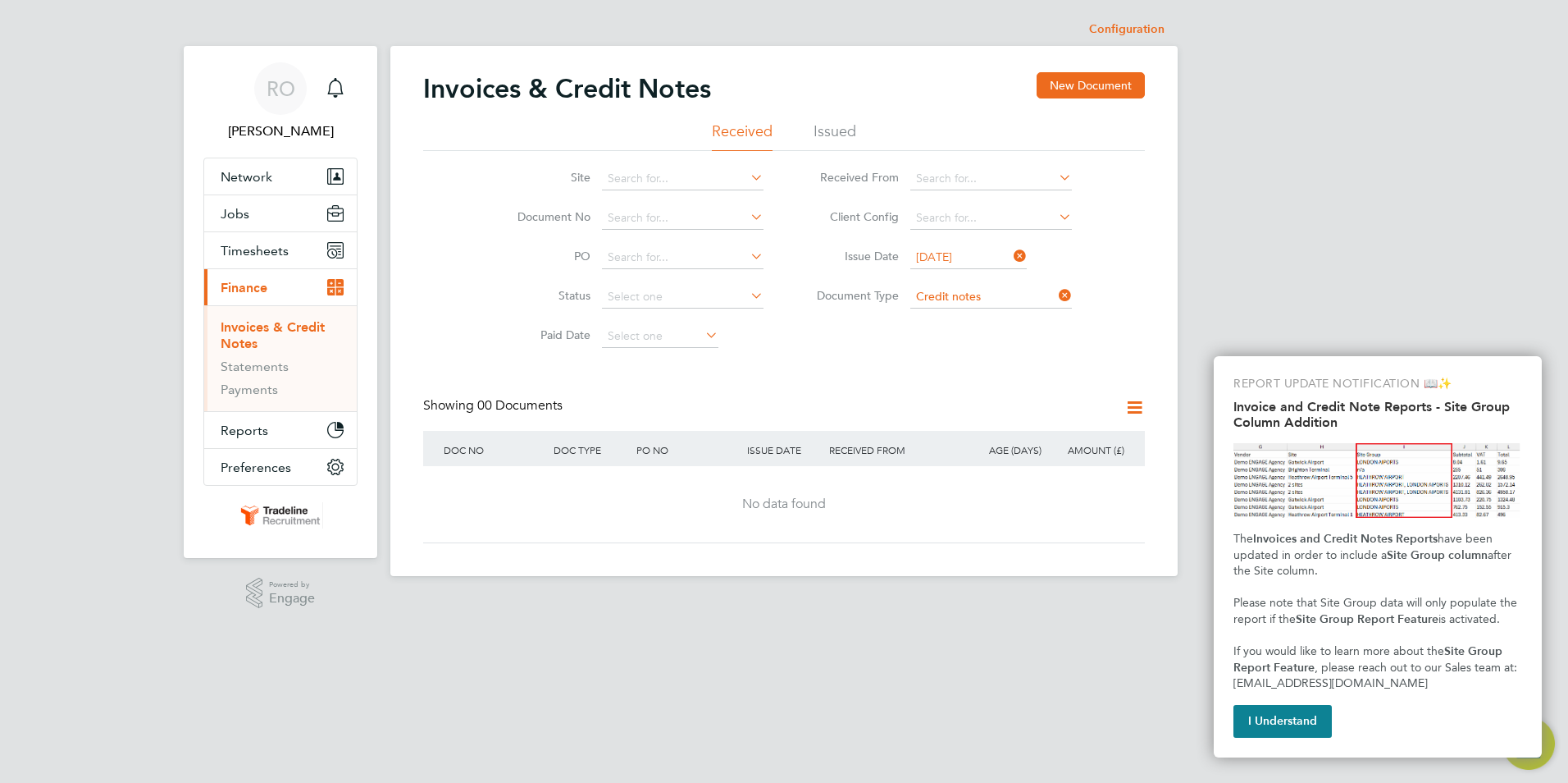
click at [831, 134] on li "Issued" at bounding box center [834, 136] width 43 height 30
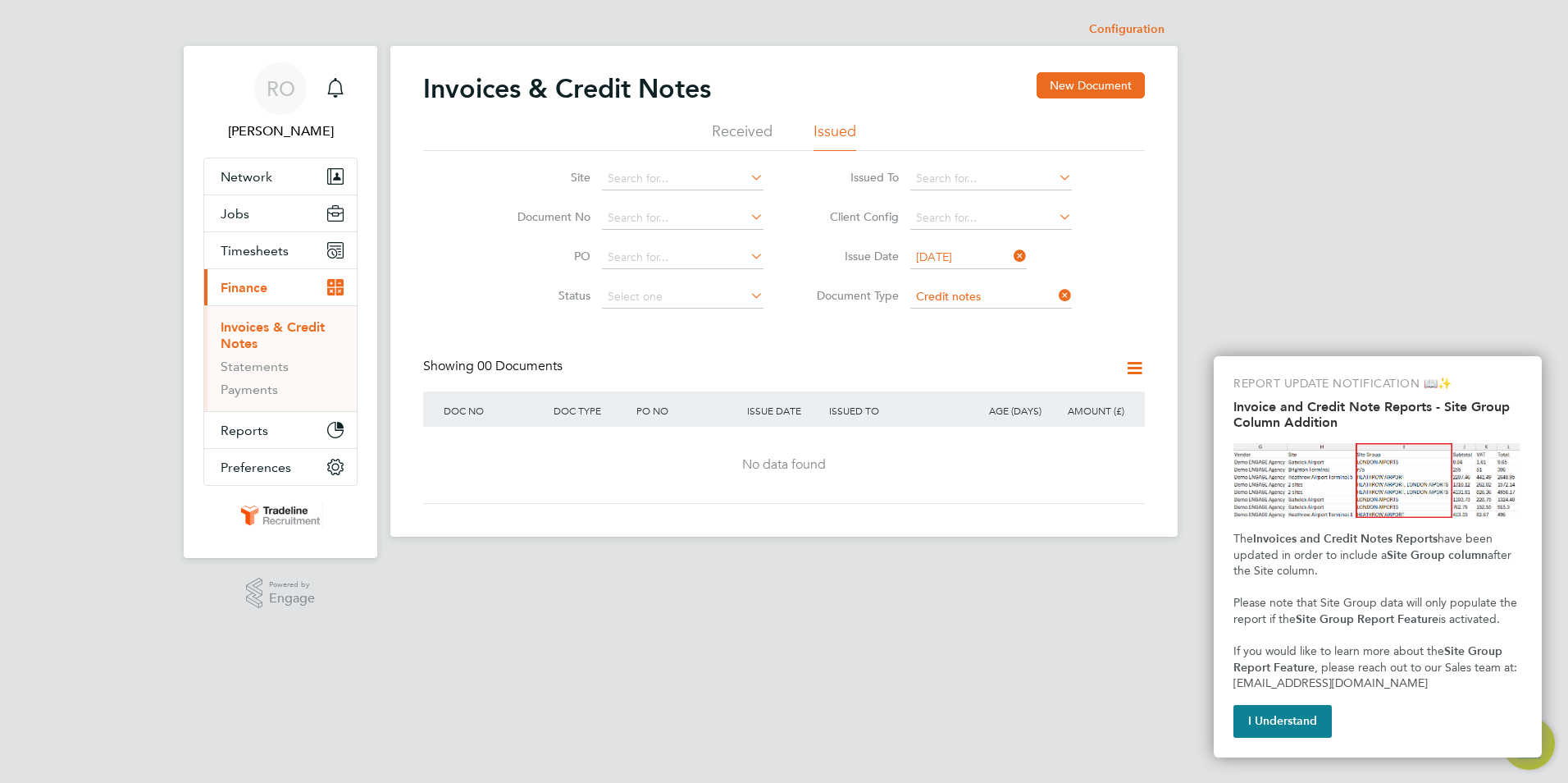
click at [1010, 256] on icon at bounding box center [1010, 256] width 0 height 23
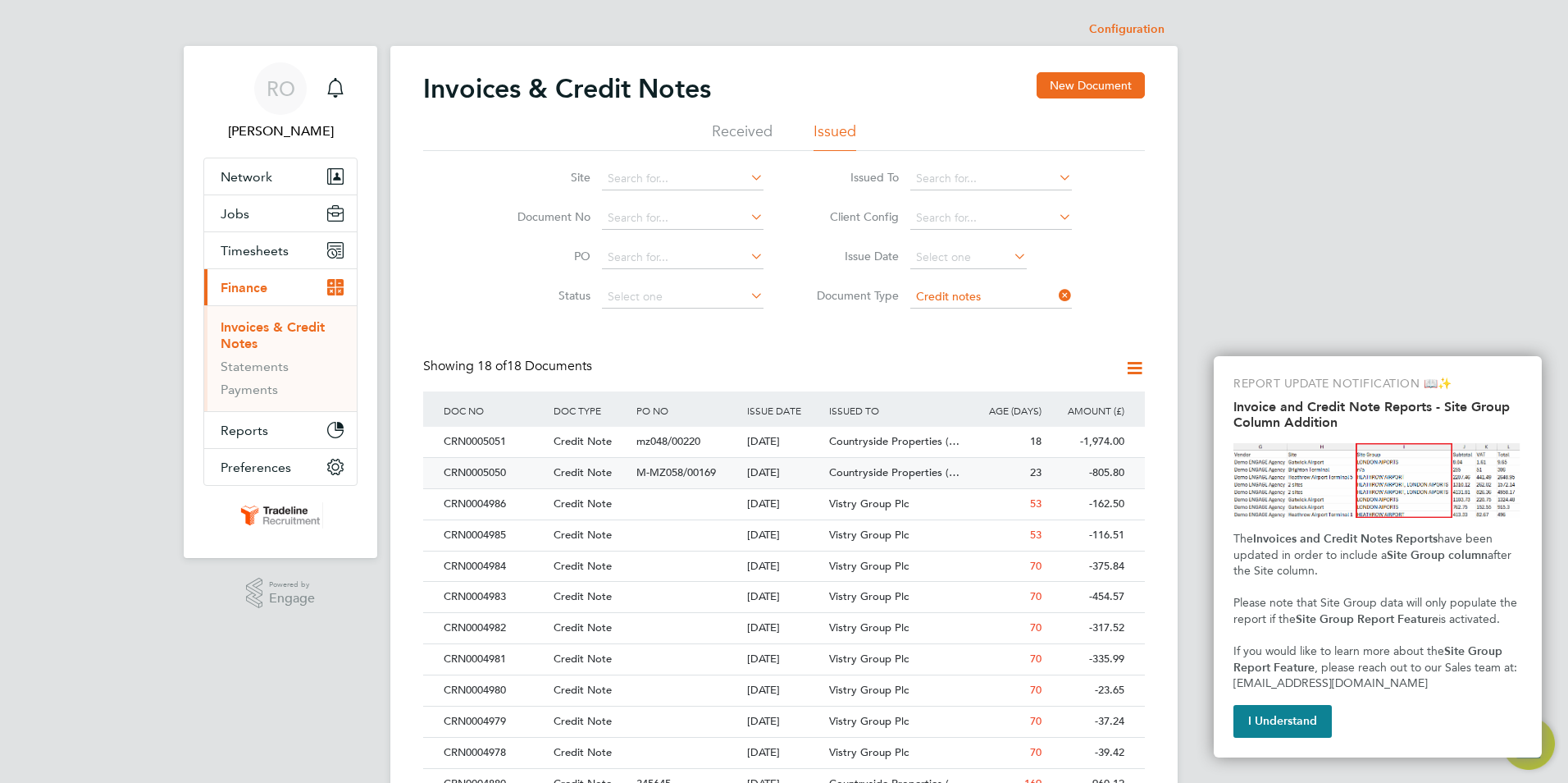
click at [678, 470] on span "M-MZ058/00169" at bounding box center [677, 472] width 80 height 14
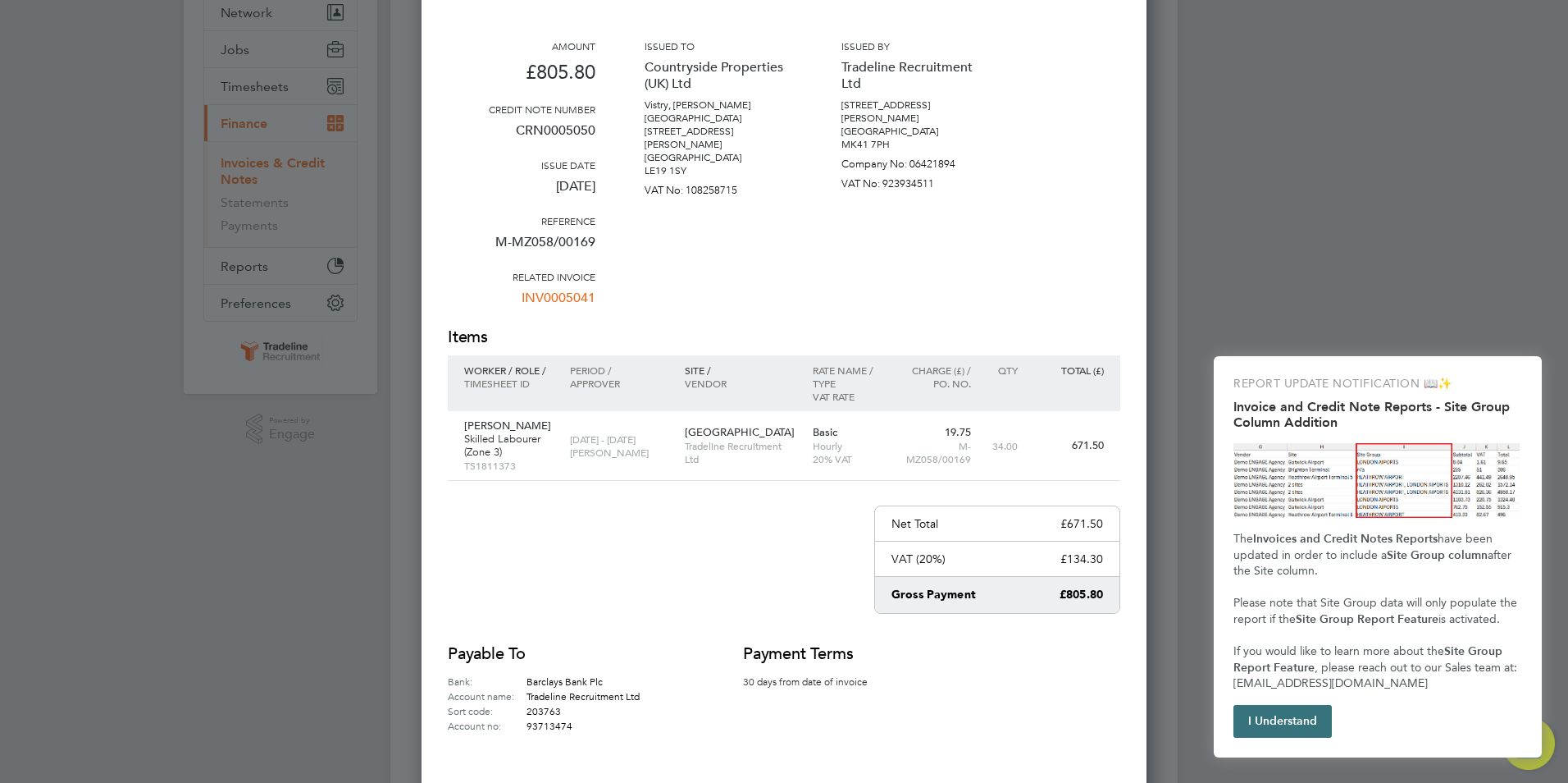
click at [1288, 727] on button "I Understand" at bounding box center [1282, 721] width 98 height 33
